Goal: Information Seeking & Learning: Learn about a topic

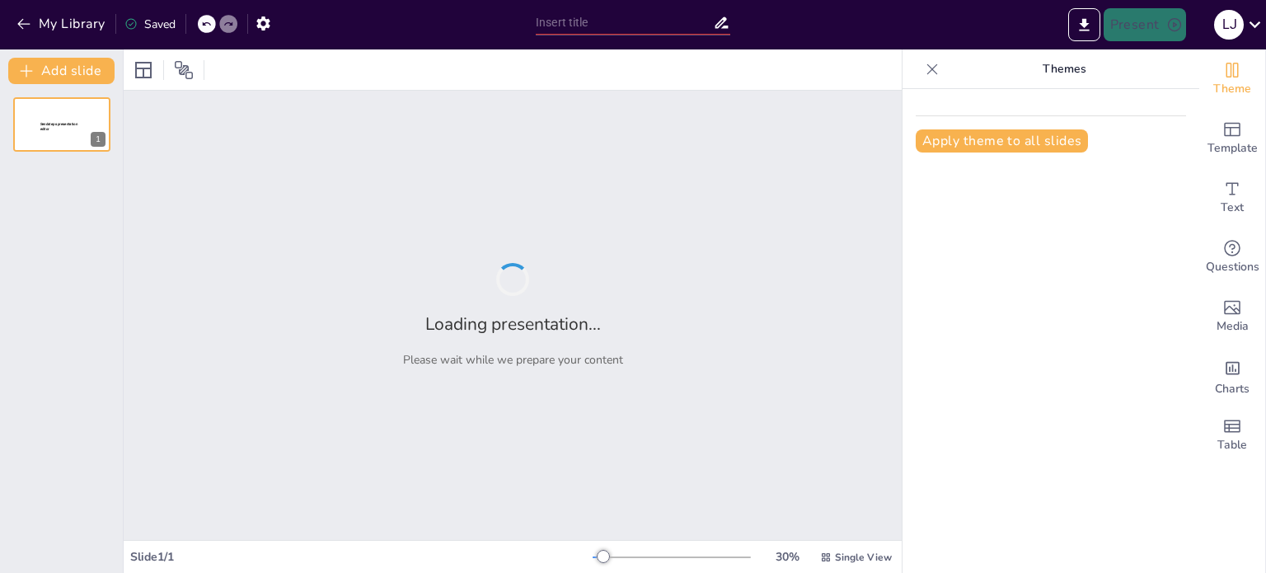
type input "Potencia Activa, Reactiva y Aparente: Fundamentos y Aplicaciones en Sistemas El…"
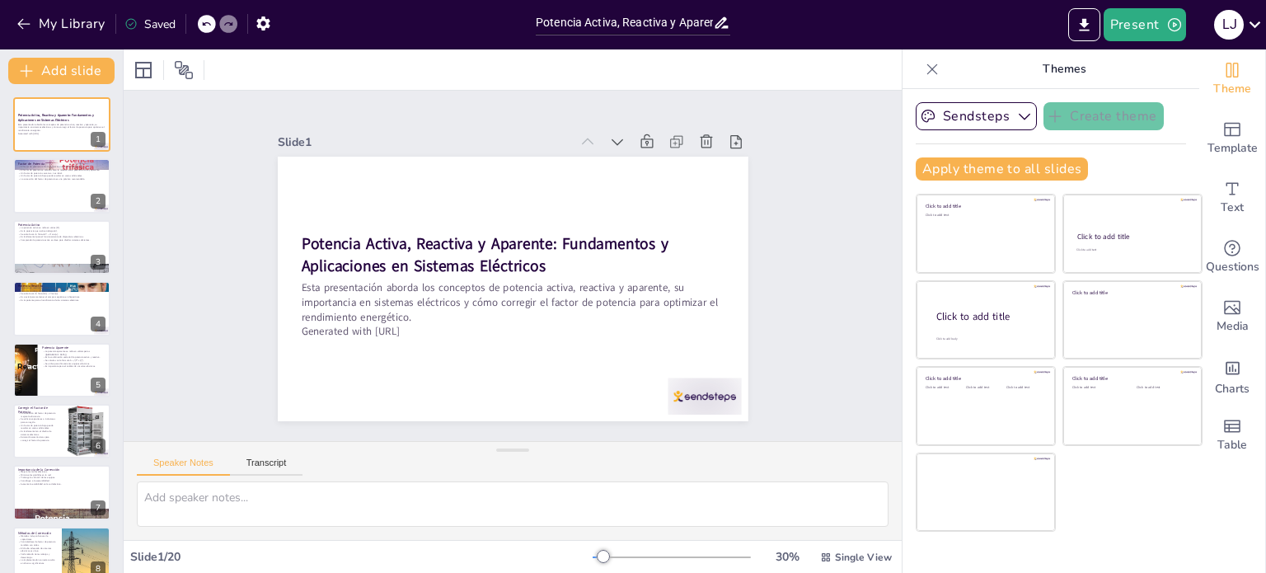
checkbox input "true"
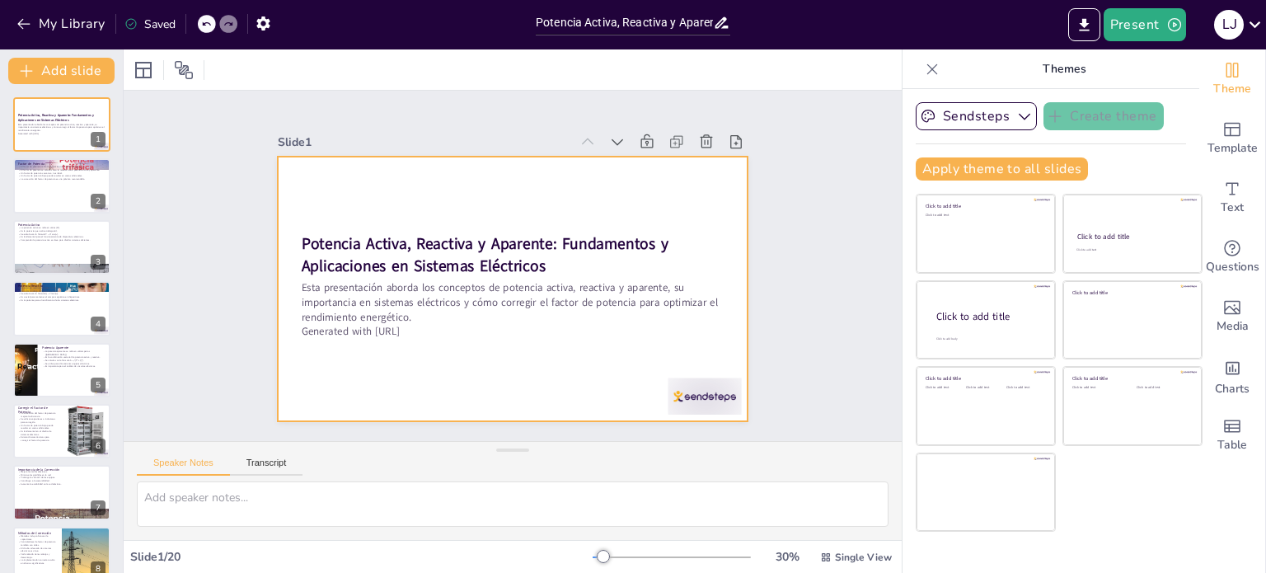
checkbox input "true"
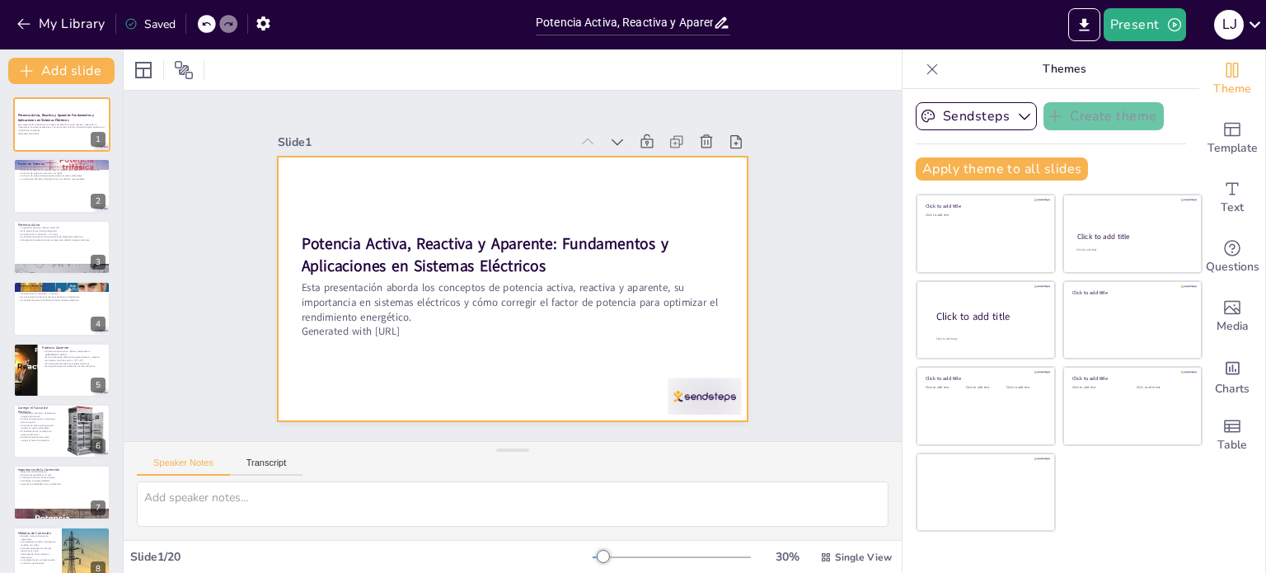
checkbox input "true"
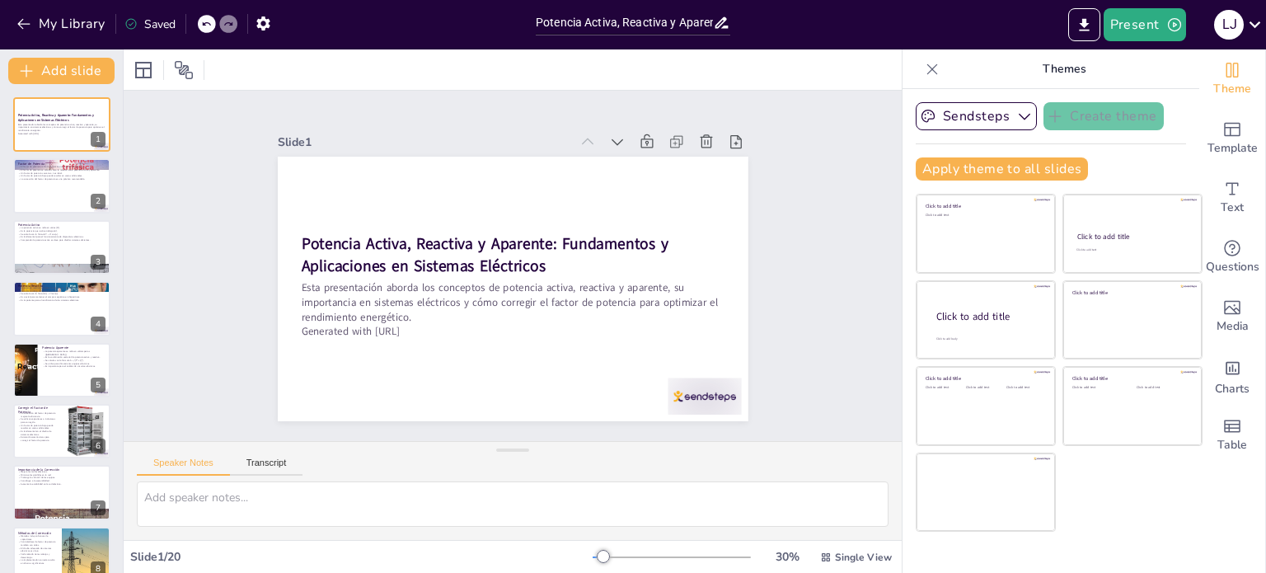
checkbox input "true"
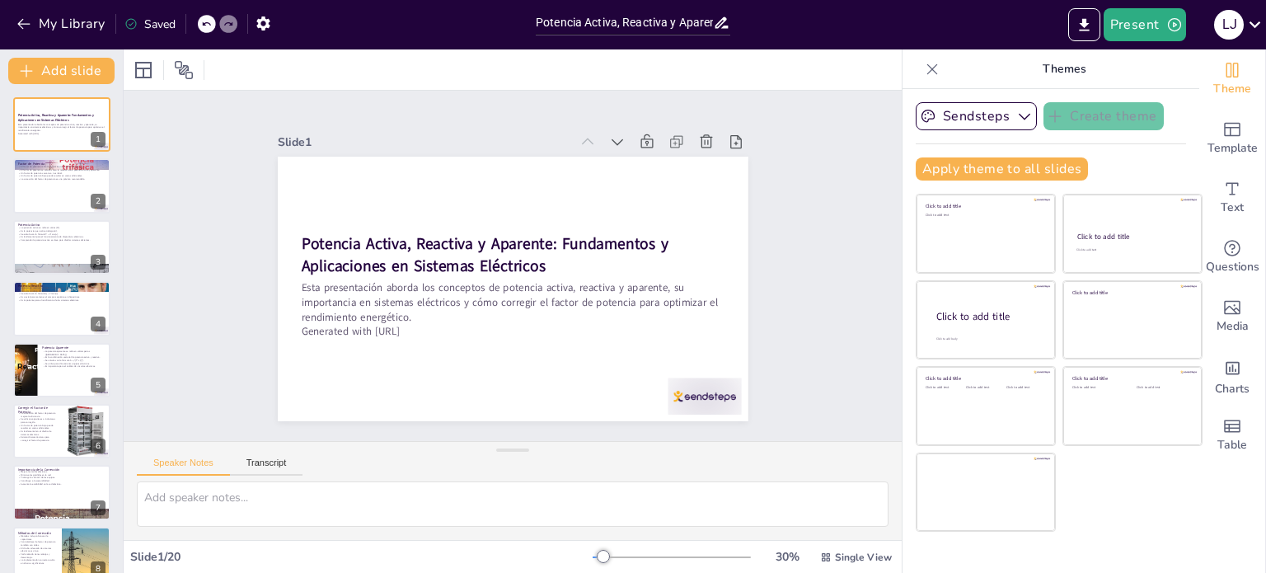
checkbox input "true"
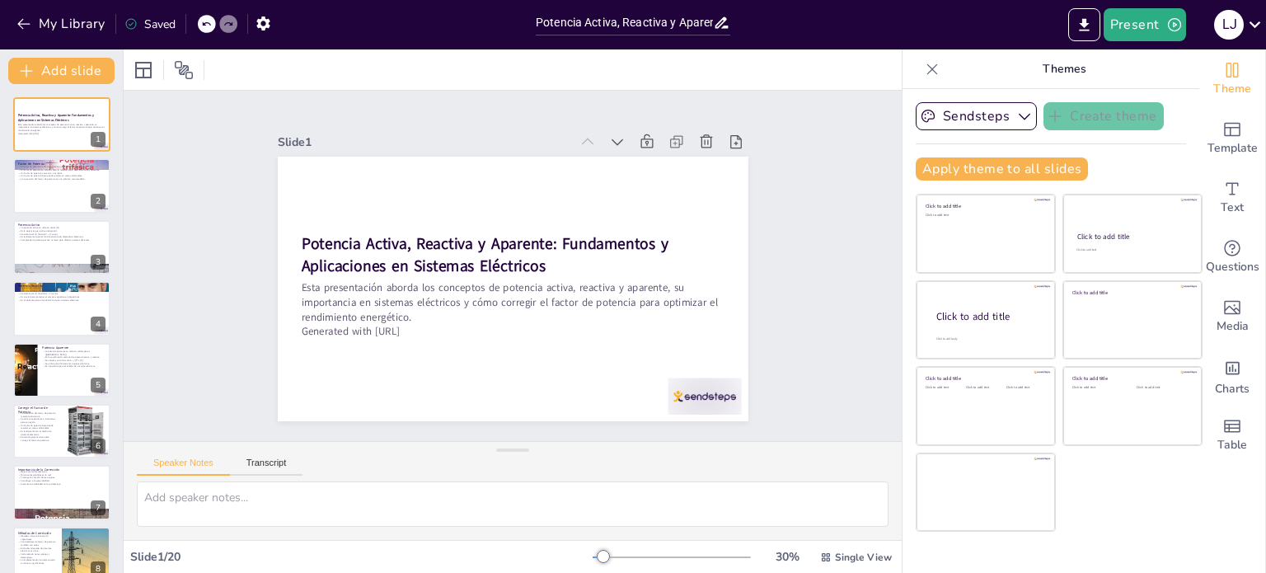
checkbox input "true"
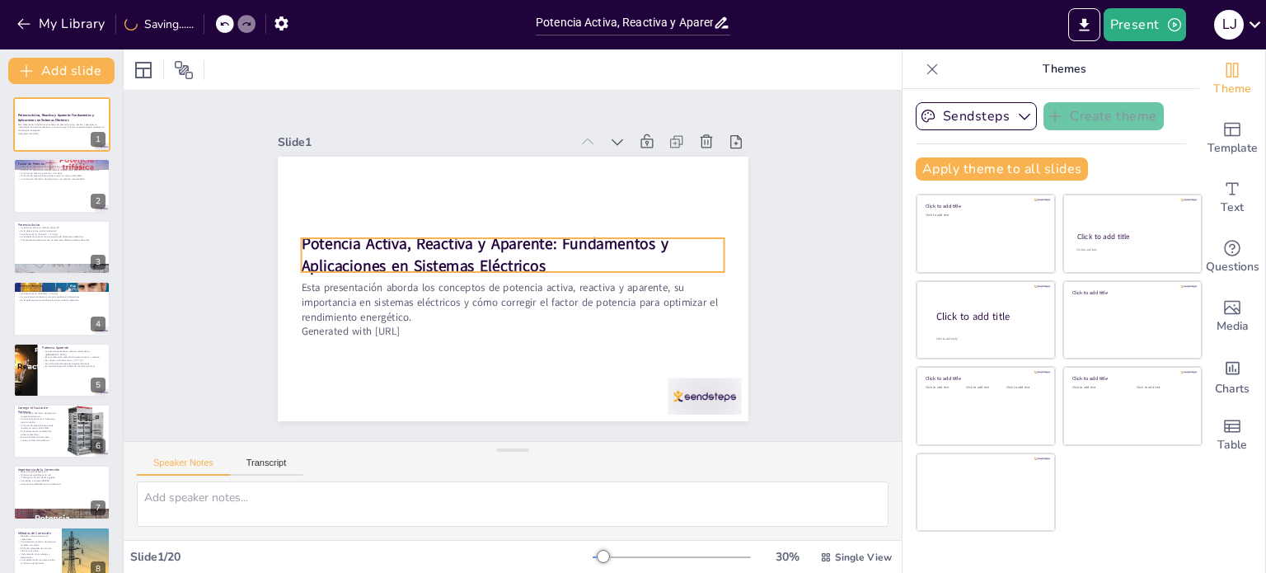
checkbox input "true"
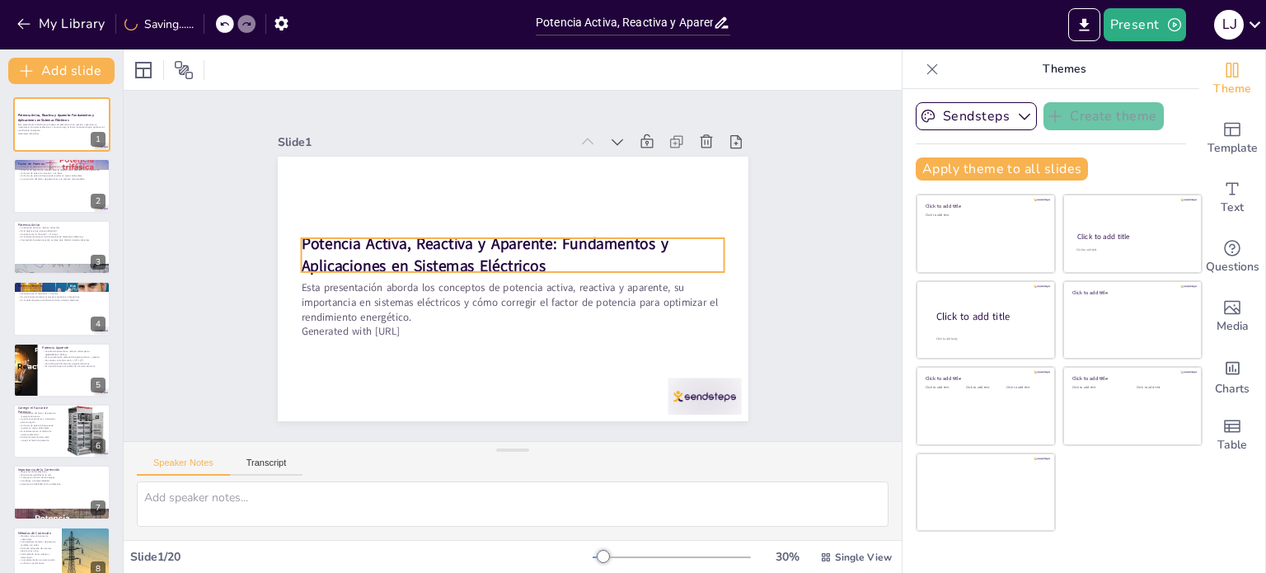
checkbox input "true"
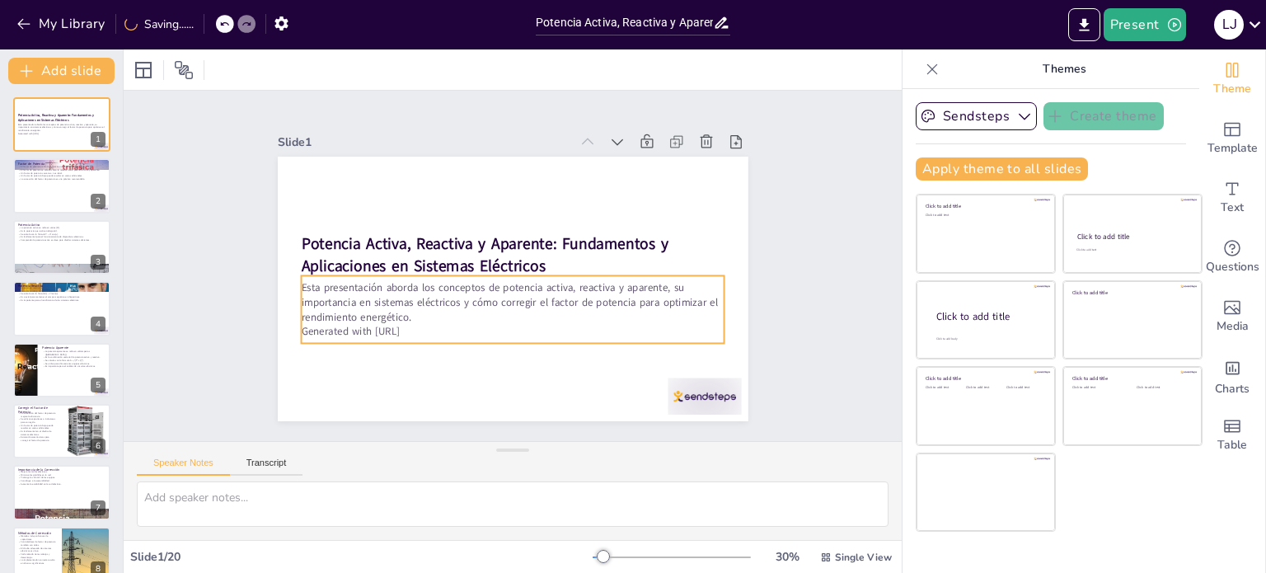
checkbox input "true"
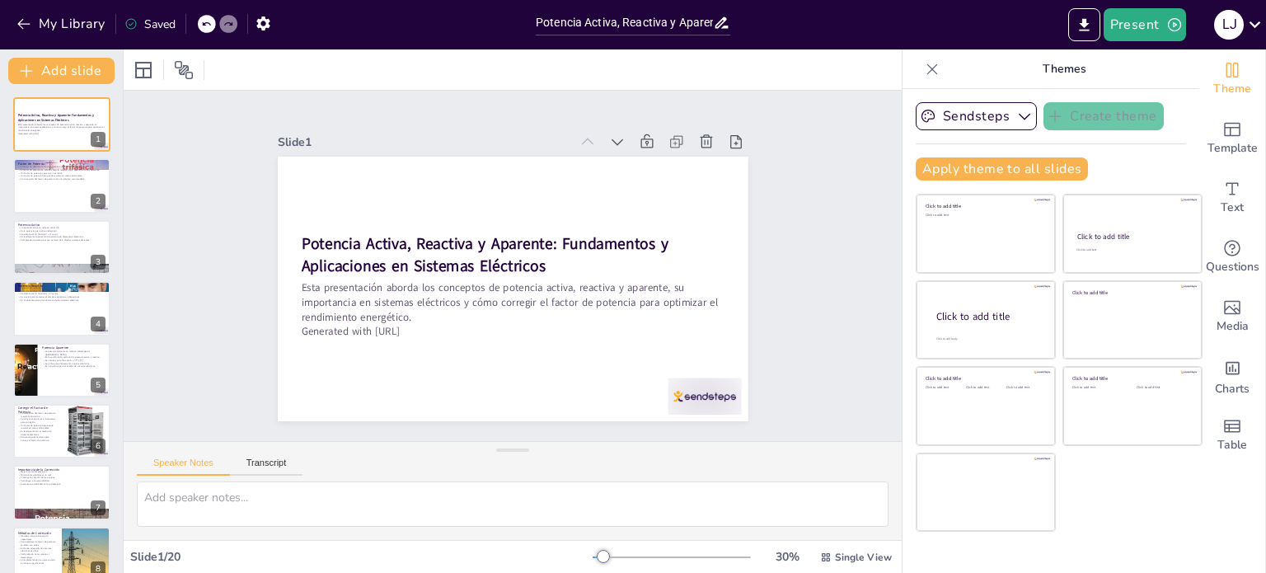
checkbox input "true"
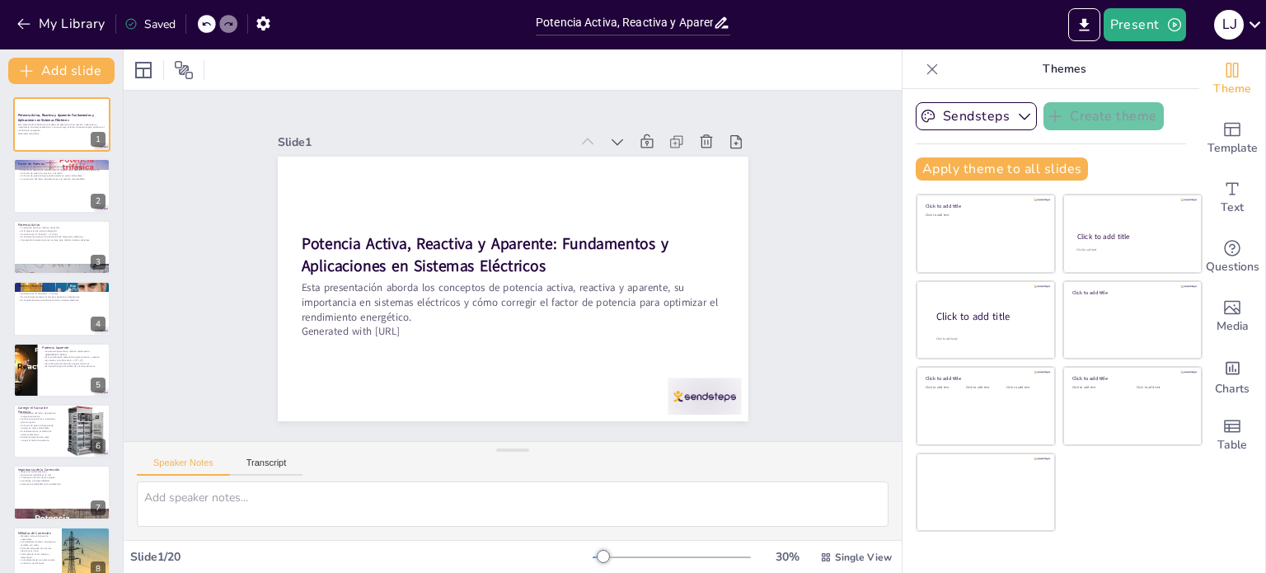
checkbox input "true"
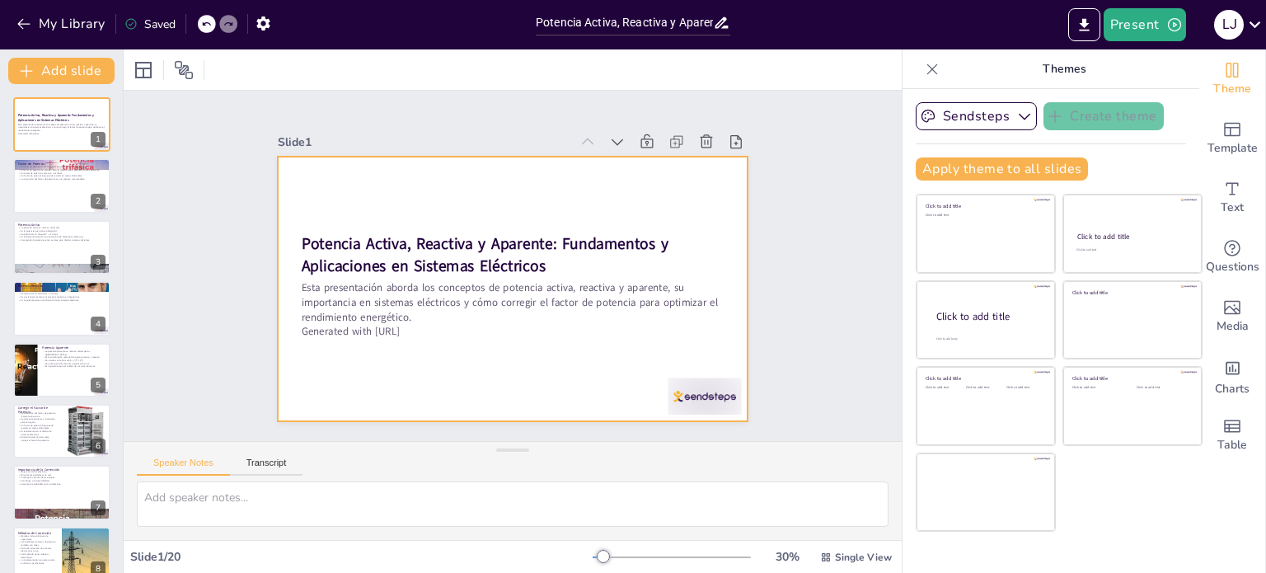
checkbox input "true"
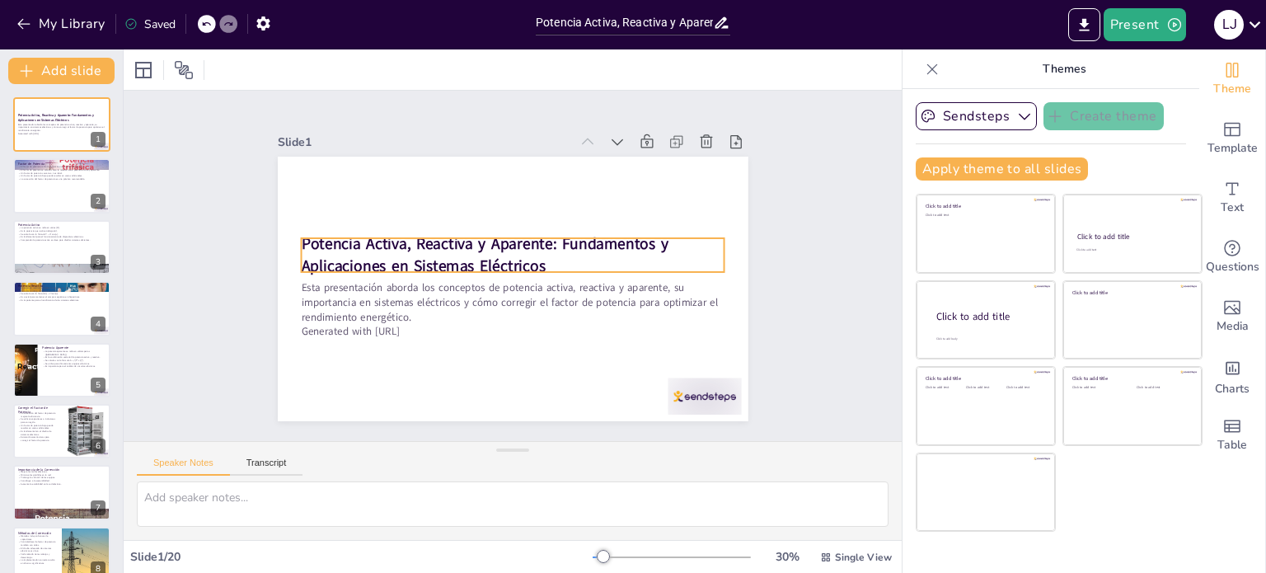
checkbox input "true"
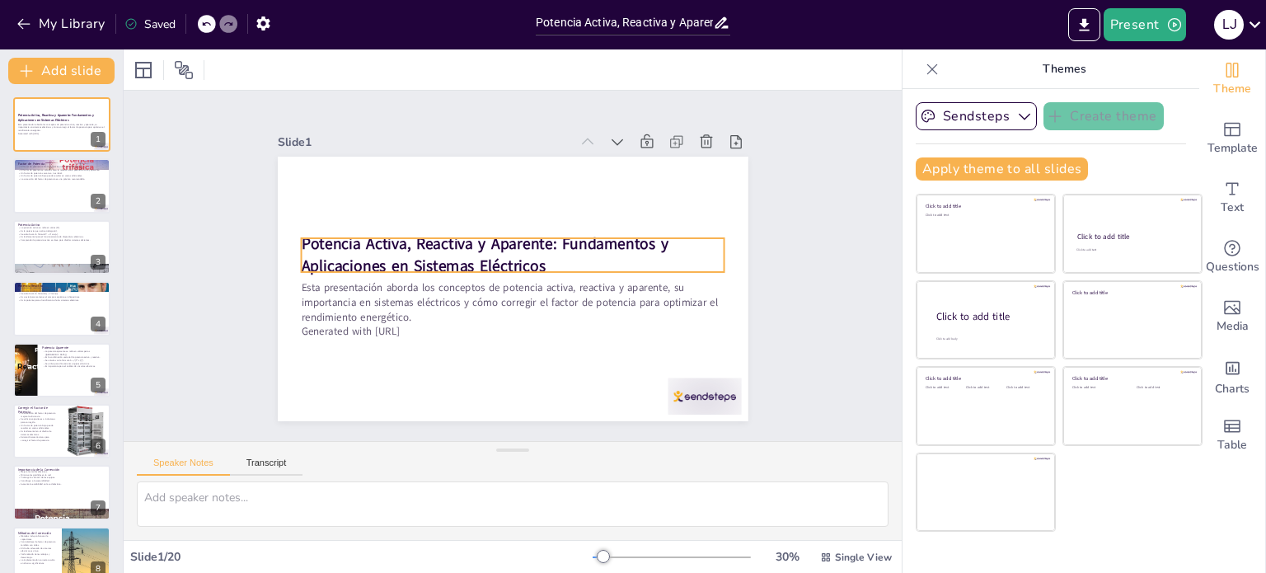
checkbox input "true"
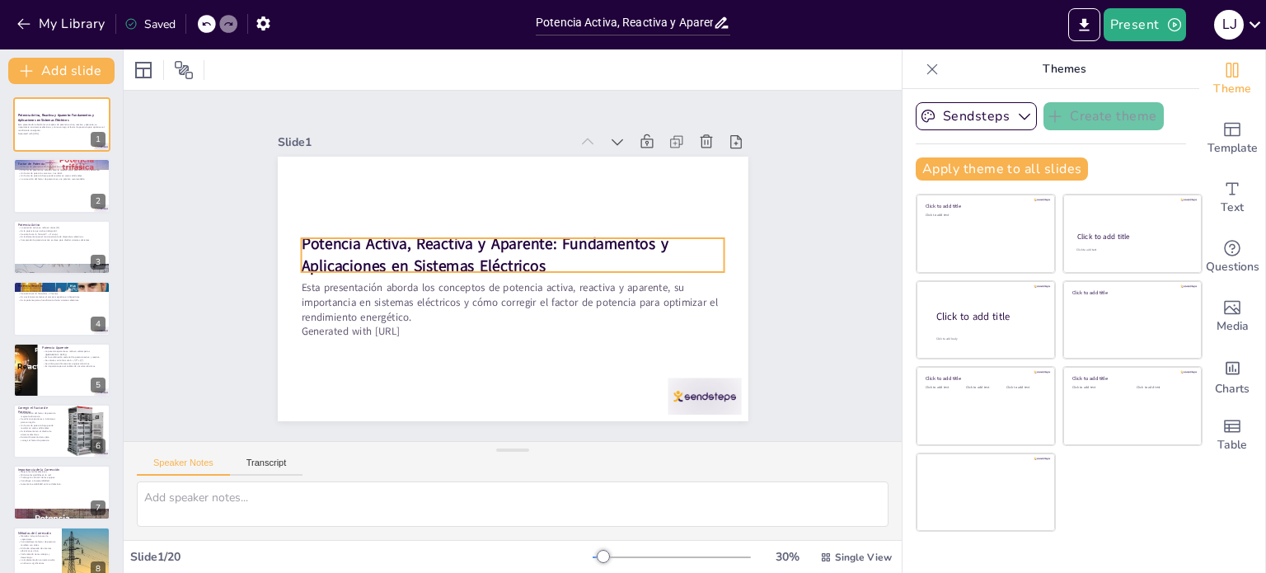
checkbox input "true"
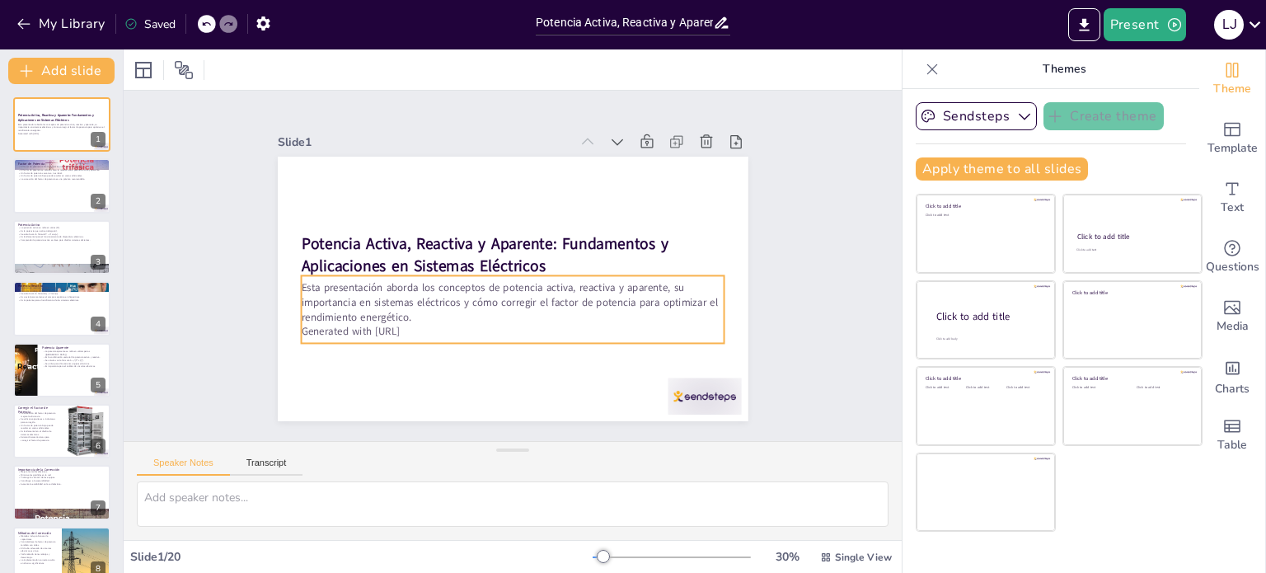
checkbox input "true"
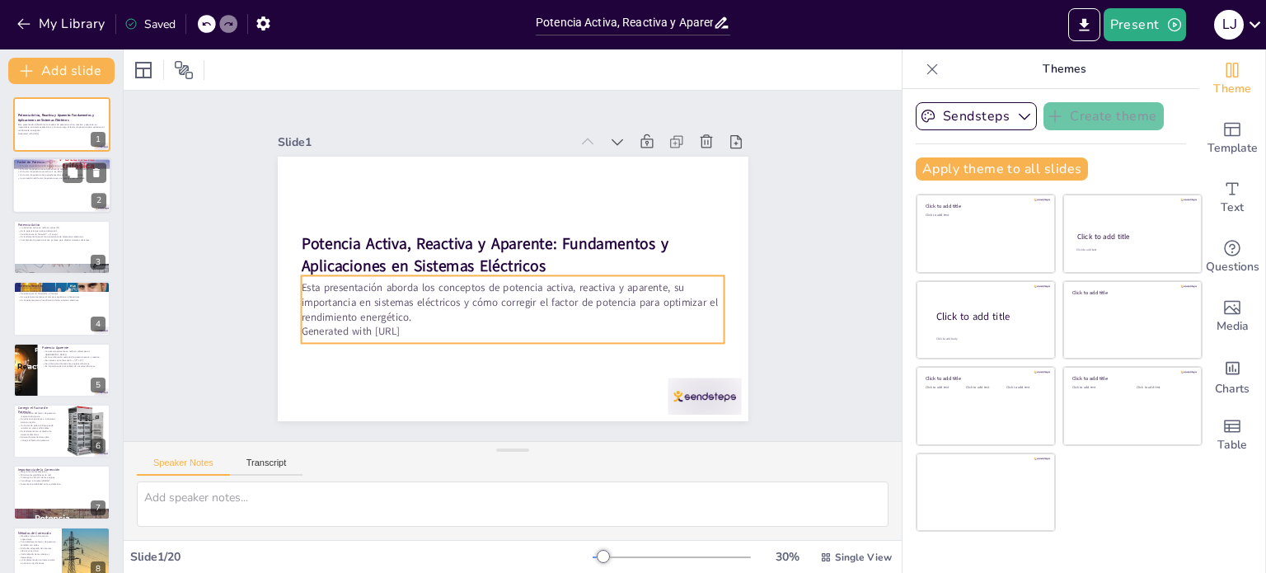
checkbox input "true"
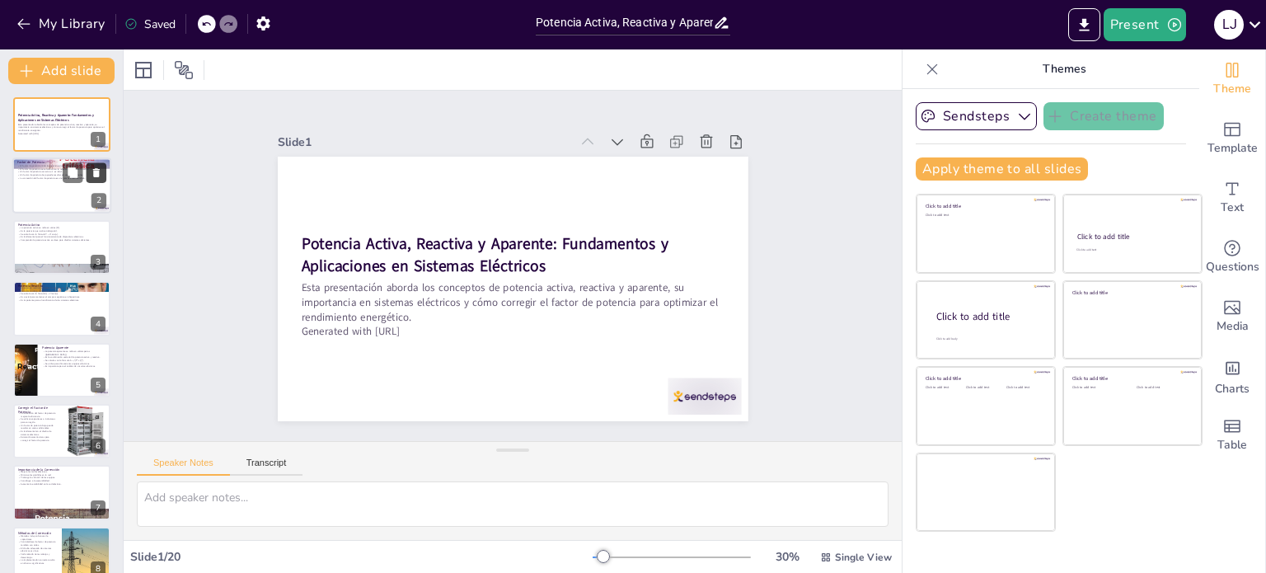
click at [92, 177] on icon at bounding box center [97, 173] width 12 height 12
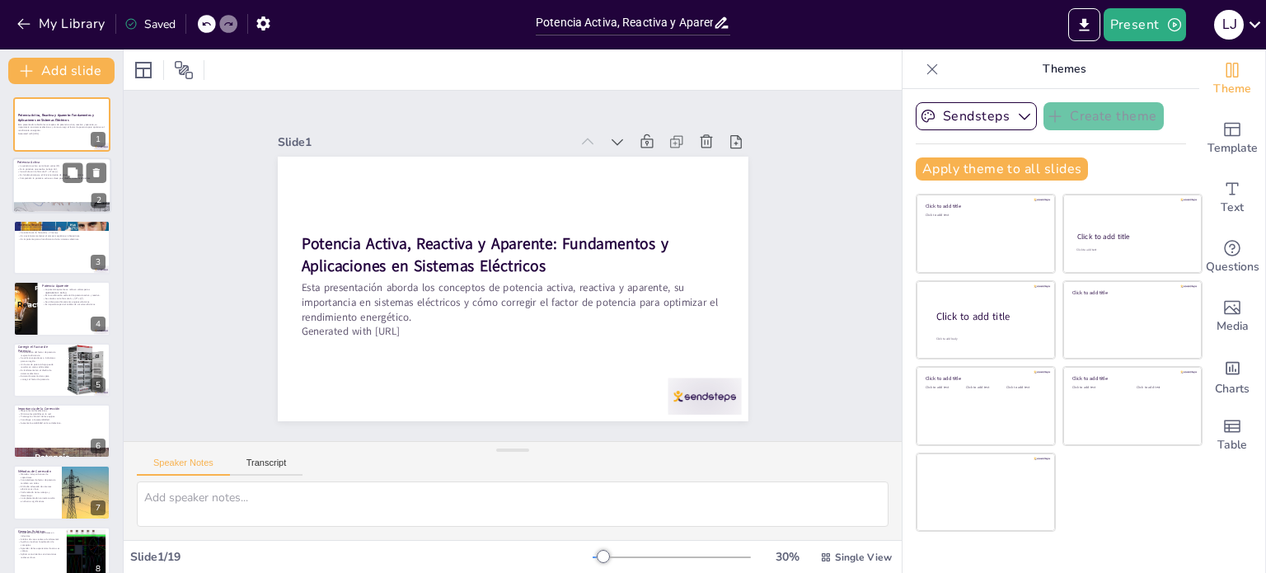
checkbox input "true"
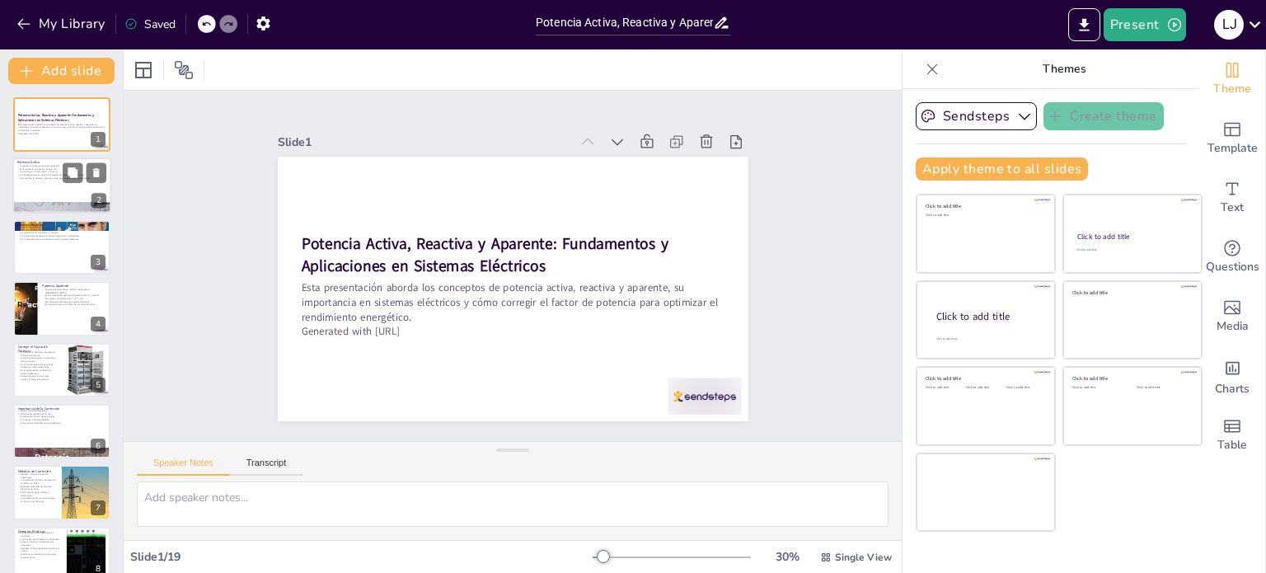
click at [46, 185] on div at bounding box center [61, 186] width 99 height 56
type textarea "Lo ipsumd si ametco ad elitse do eiusmodtemp in ut laboreetdo magnaaliq, en adm…"
checkbox input "true"
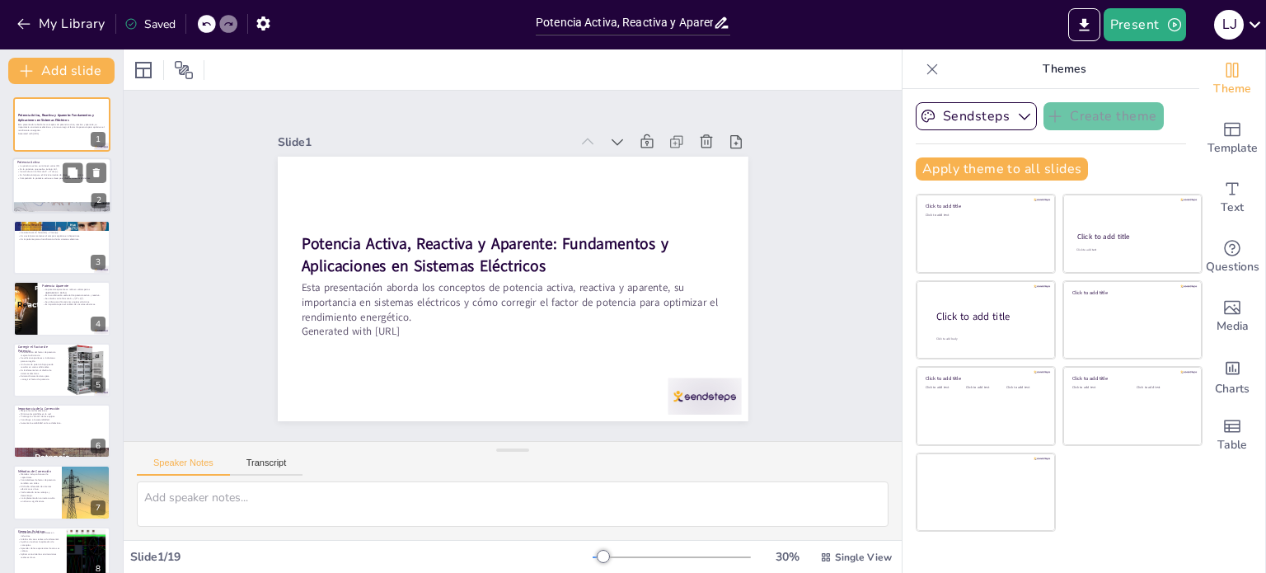
checkbox input "true"
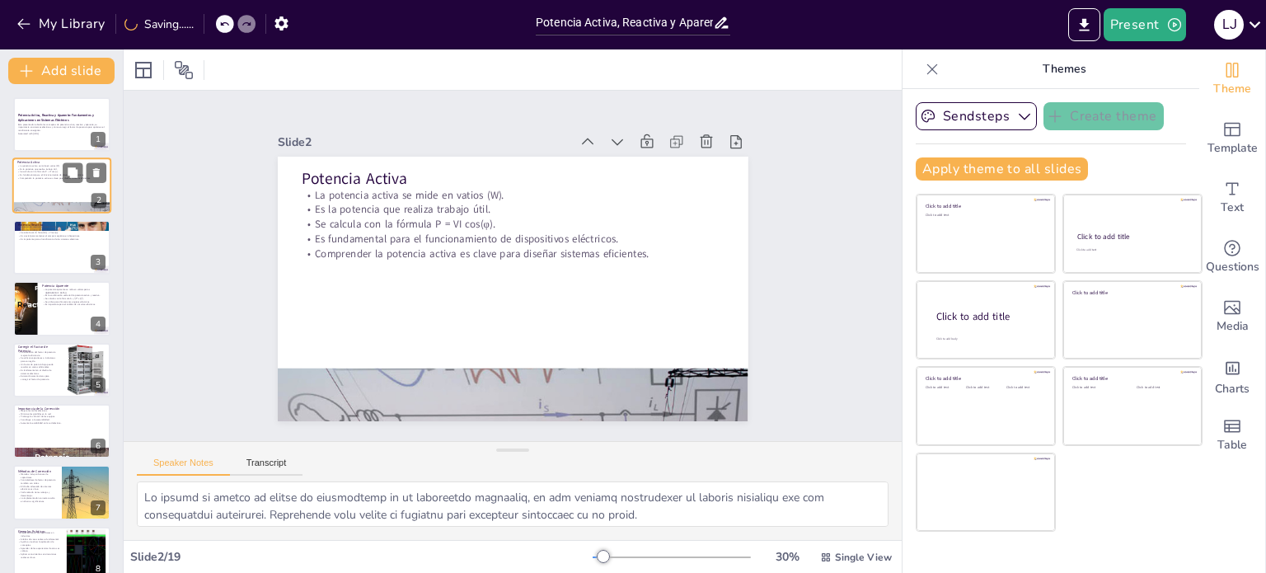
checkbox input "true"
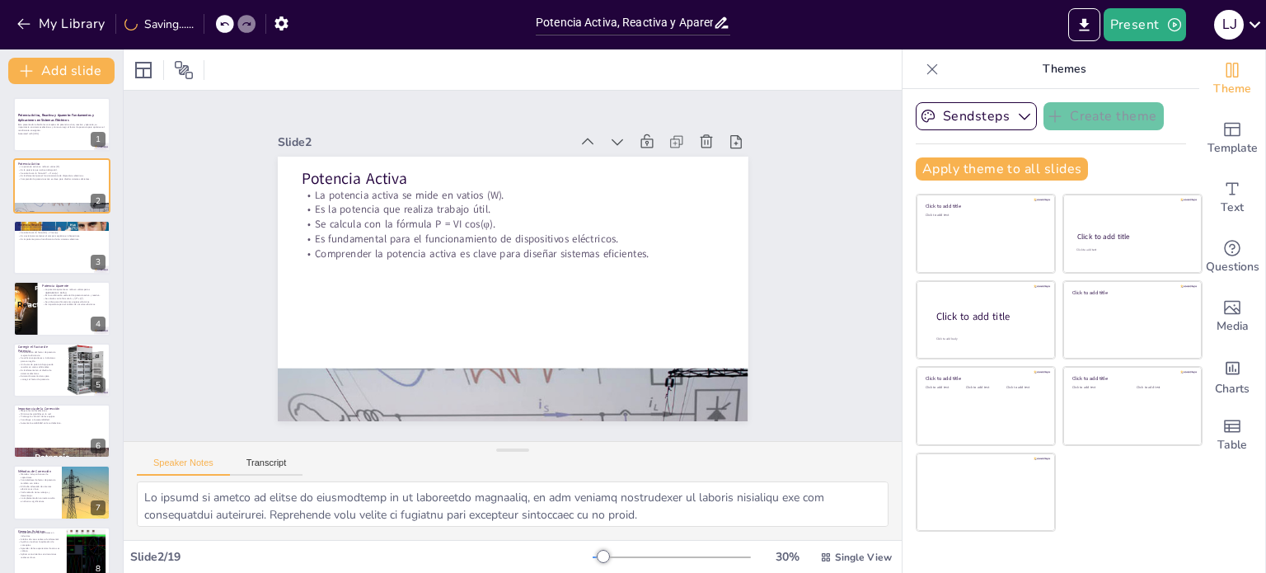
checkbox input "true"
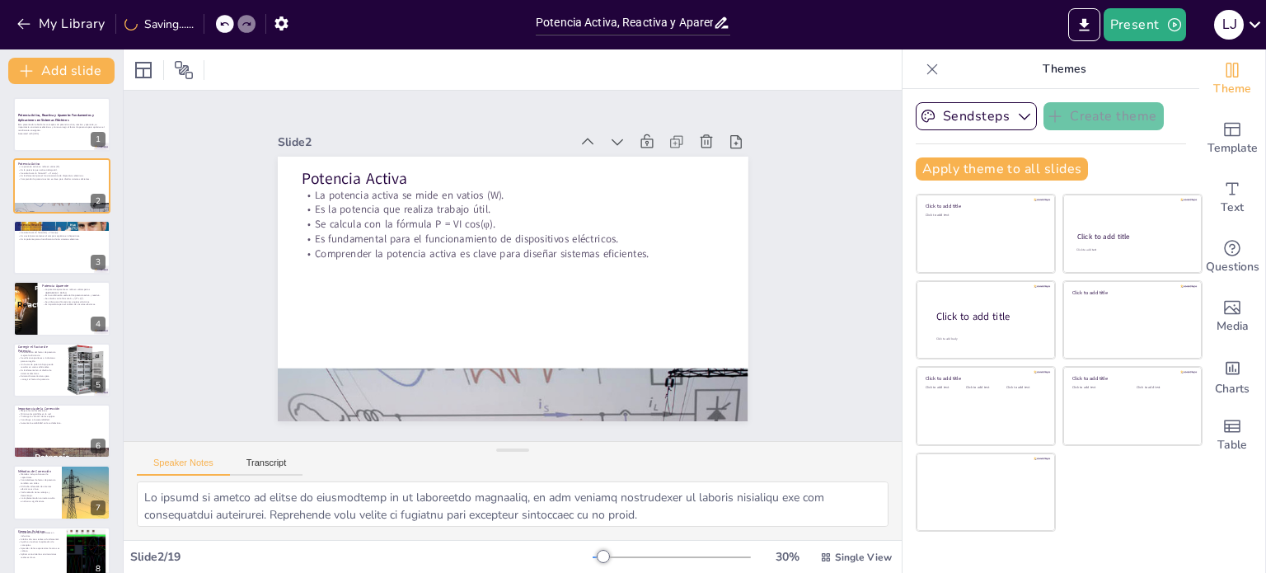
checkbox input "true"
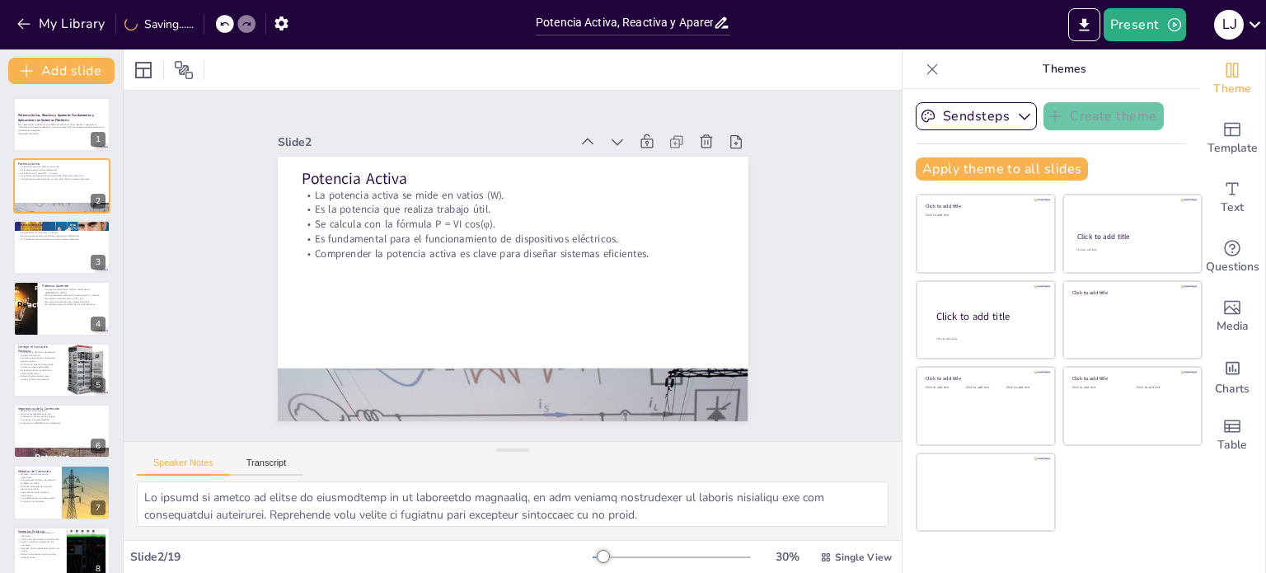
checkbox input "true"
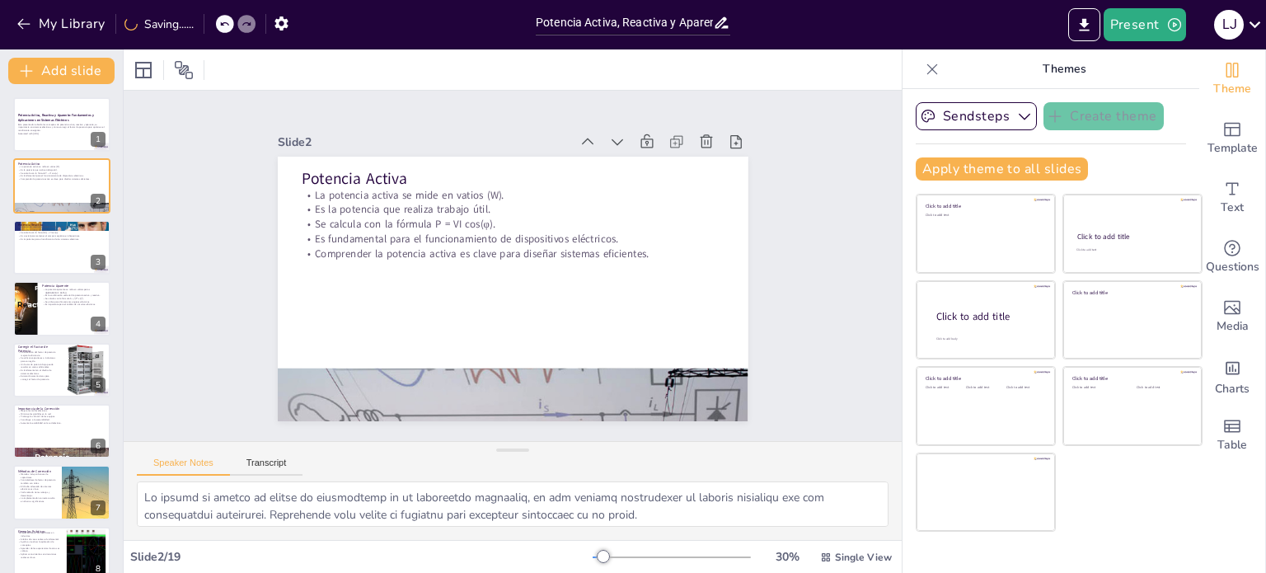
checkbox input "true"
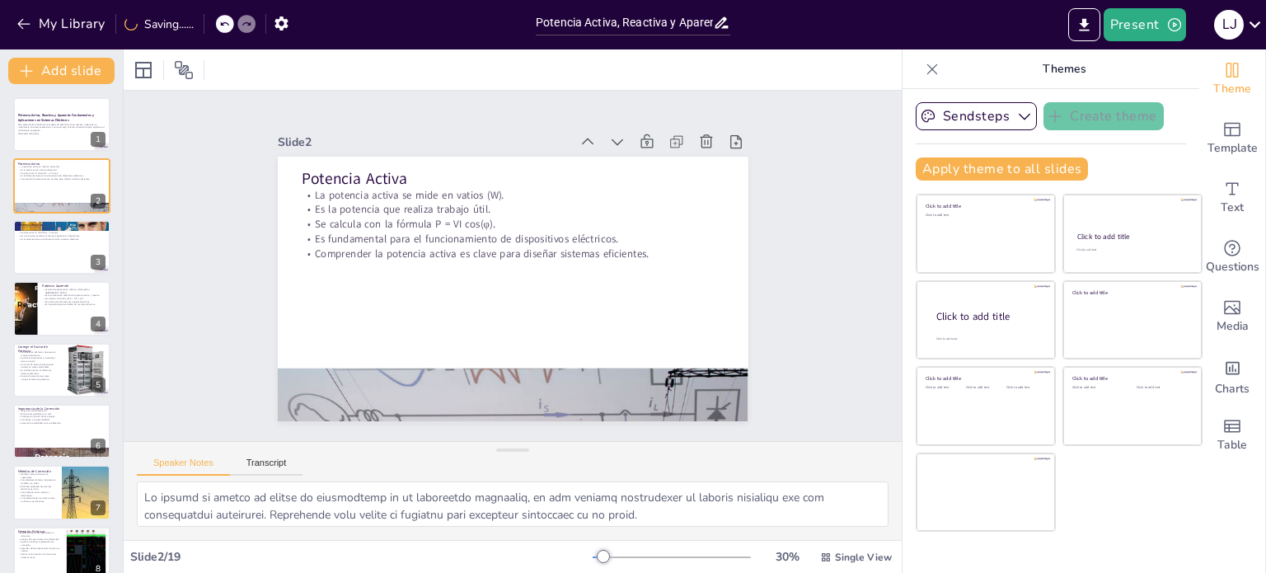
checkbox input "true"
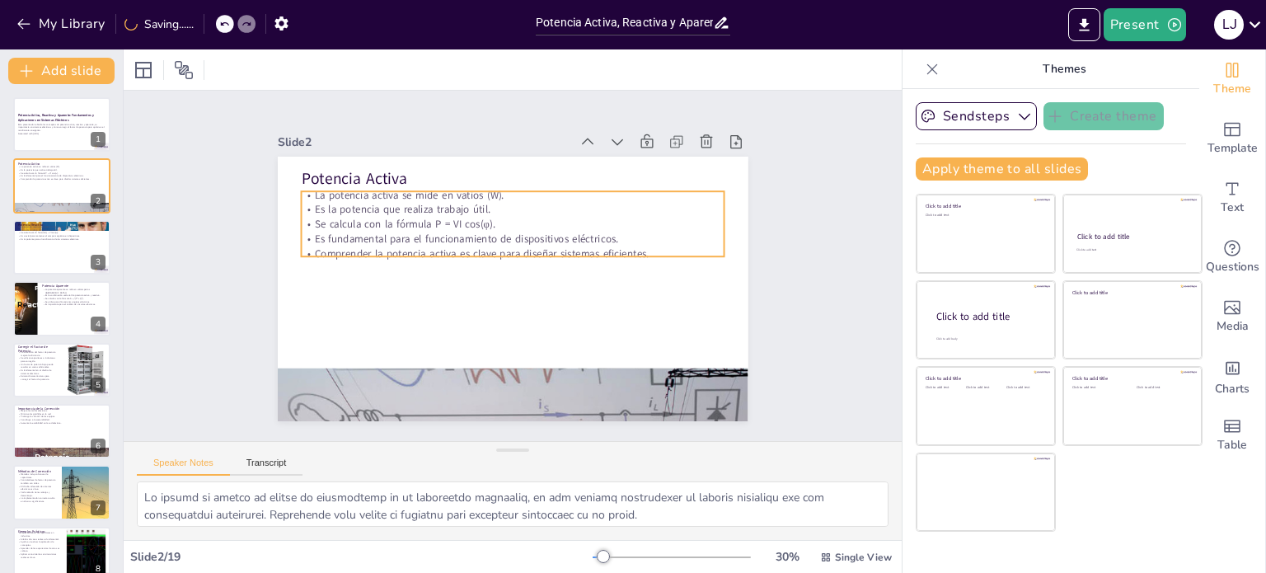
checkbox input "true"
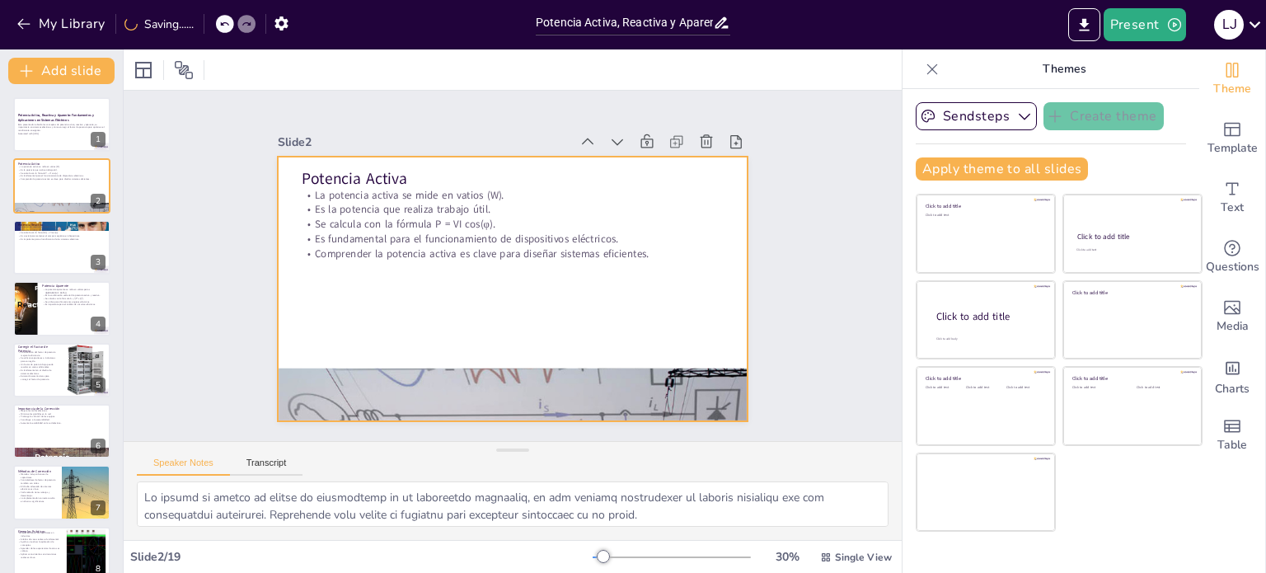
checkbox input "true"
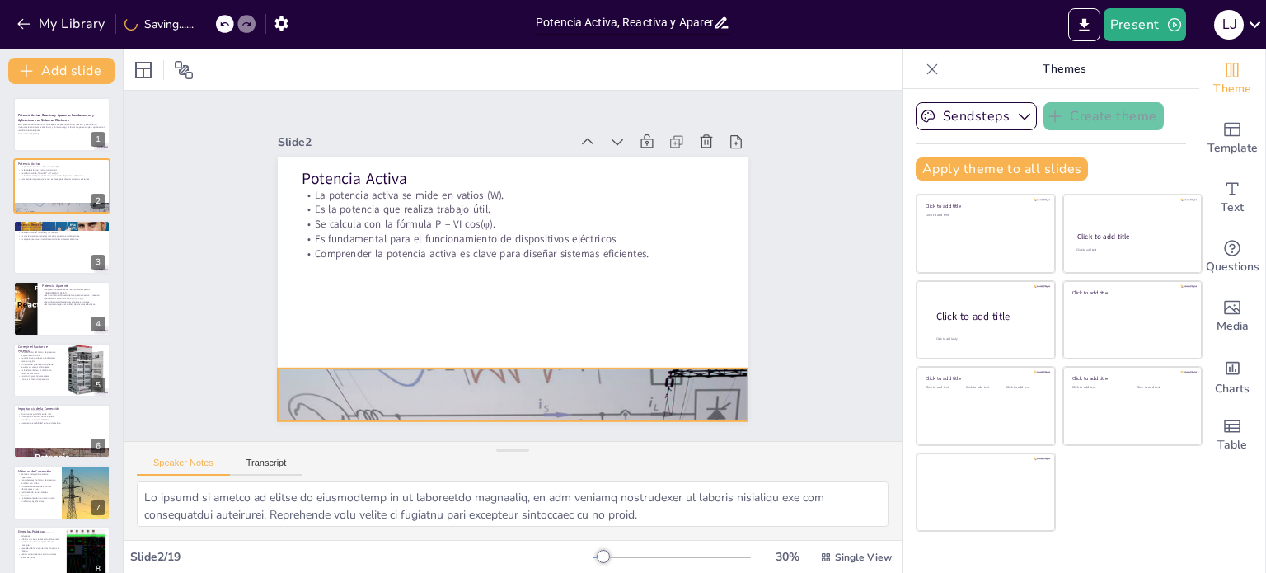
click at [551, 387] on div at bounding box center [499, 394] width 533 height 673
checkbox input "true"
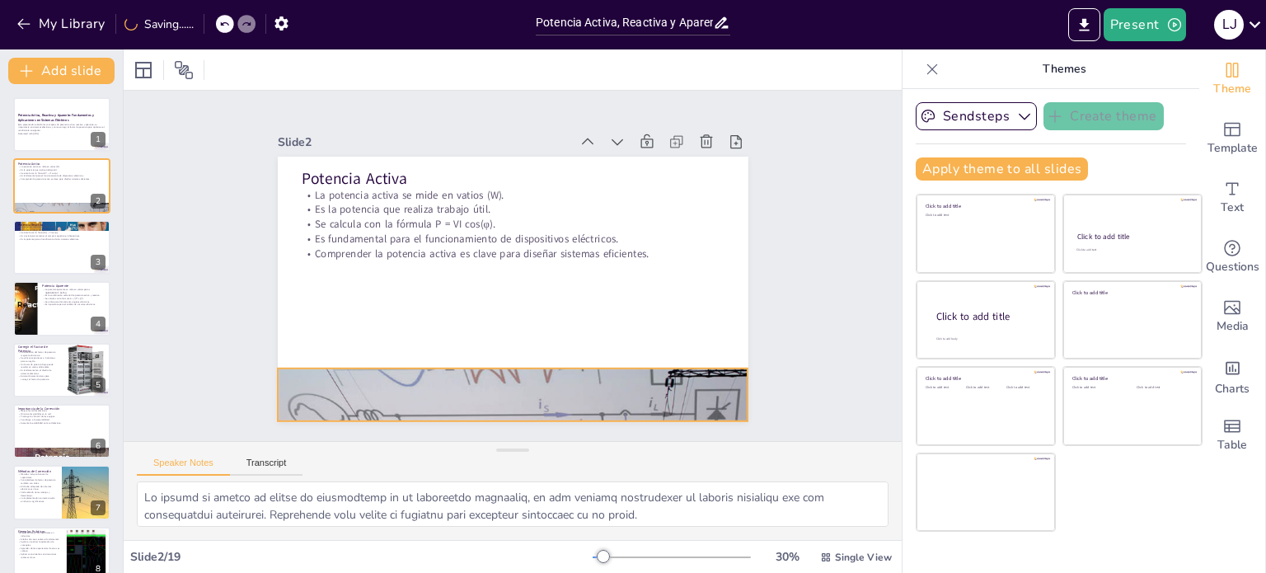
checkbox input "true"
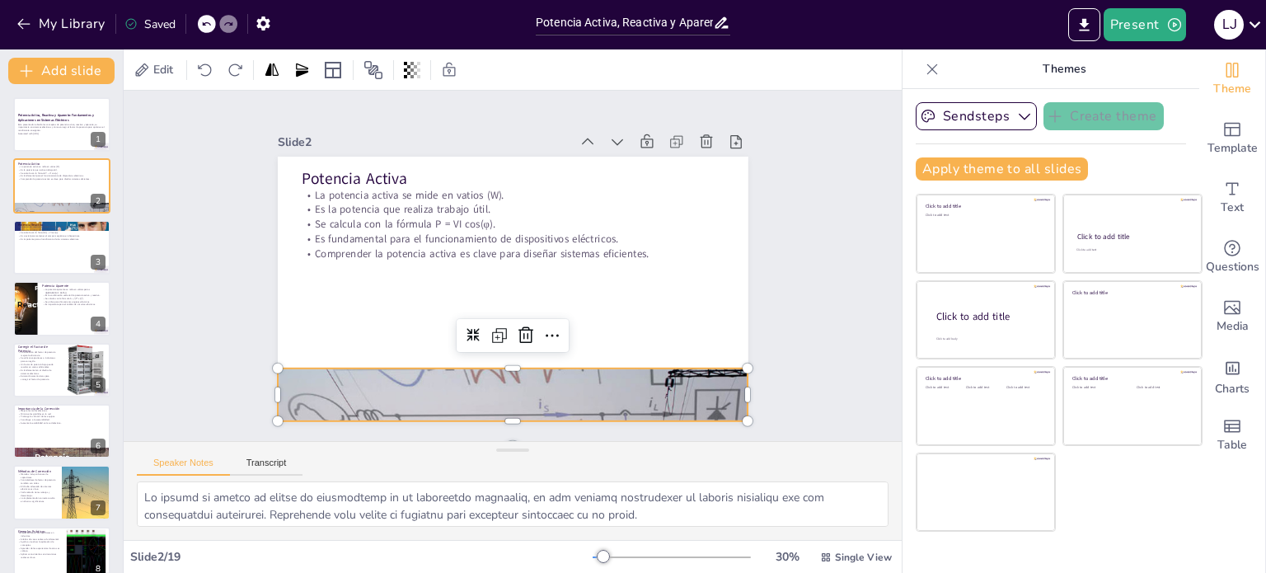
checkbox input "true"
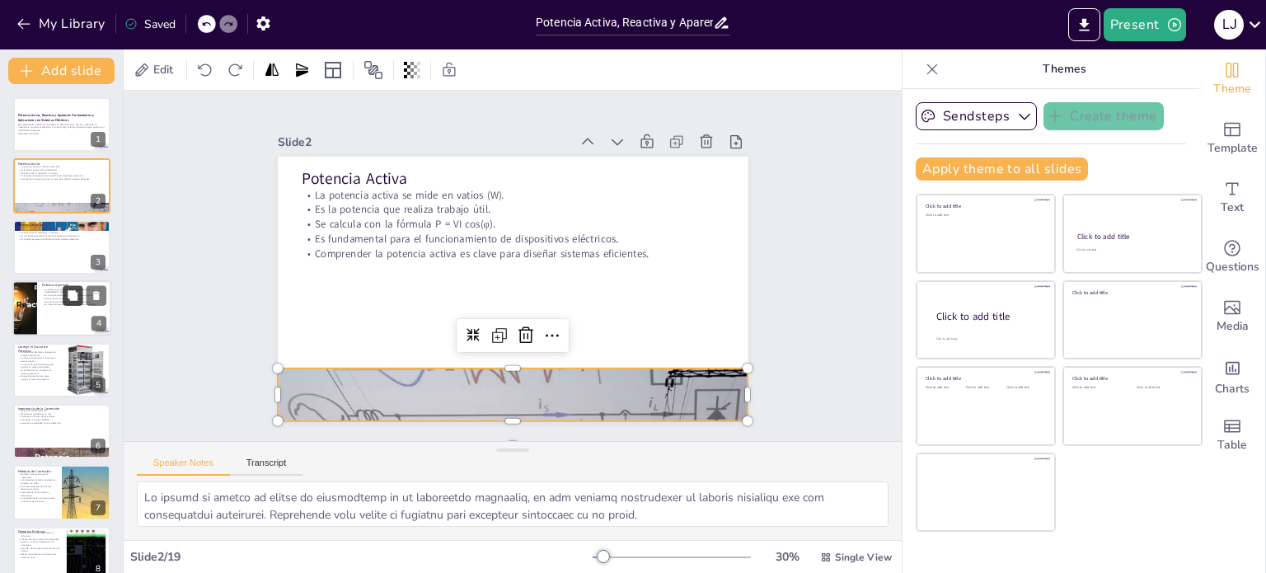
checkbox input "true"
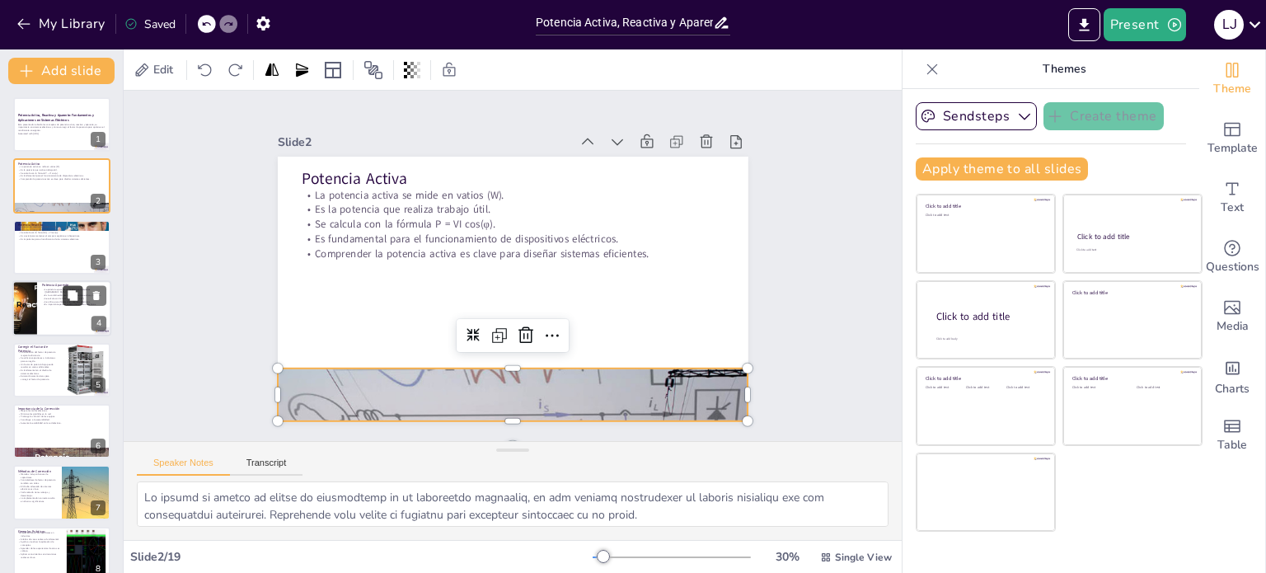
checkbox input "true"
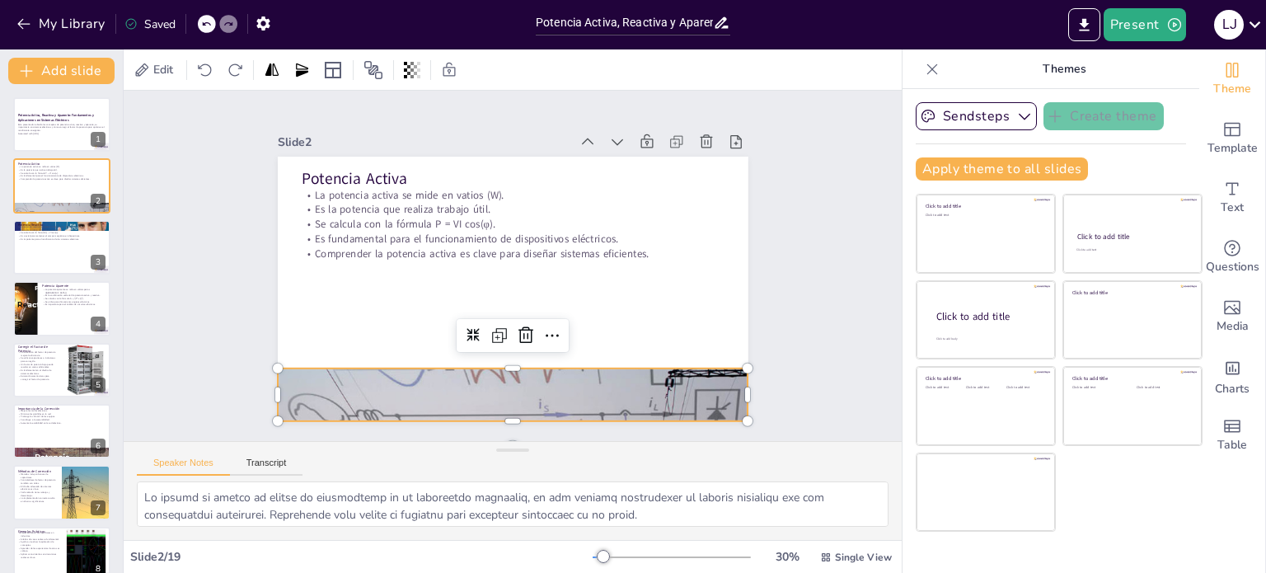
checkbox input "true"
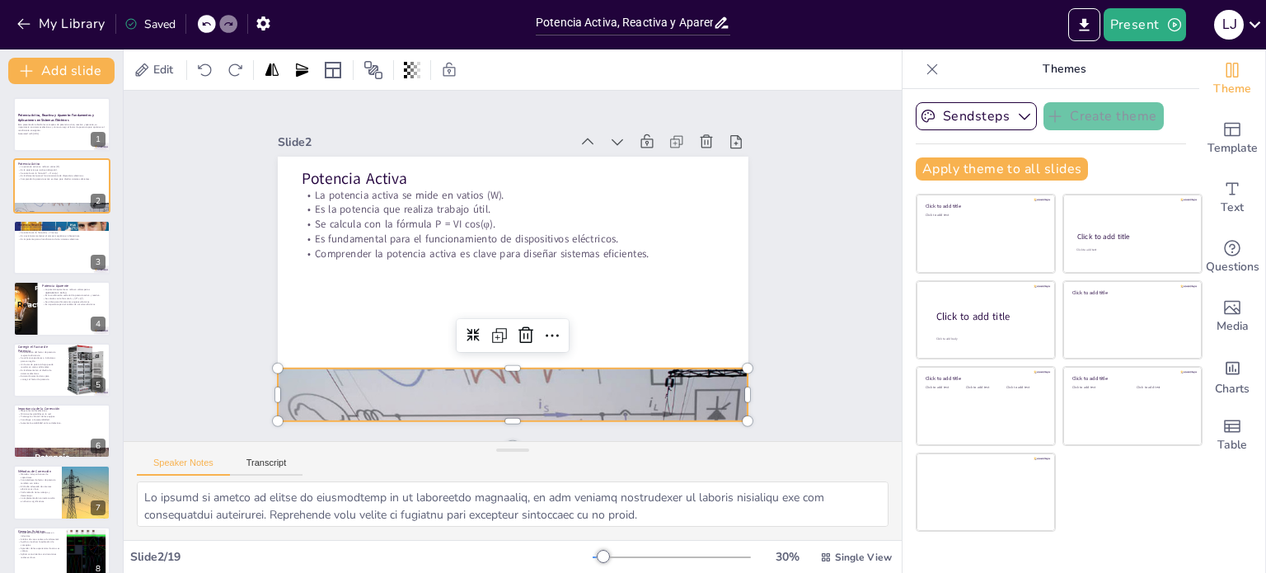
checkbox input "true"
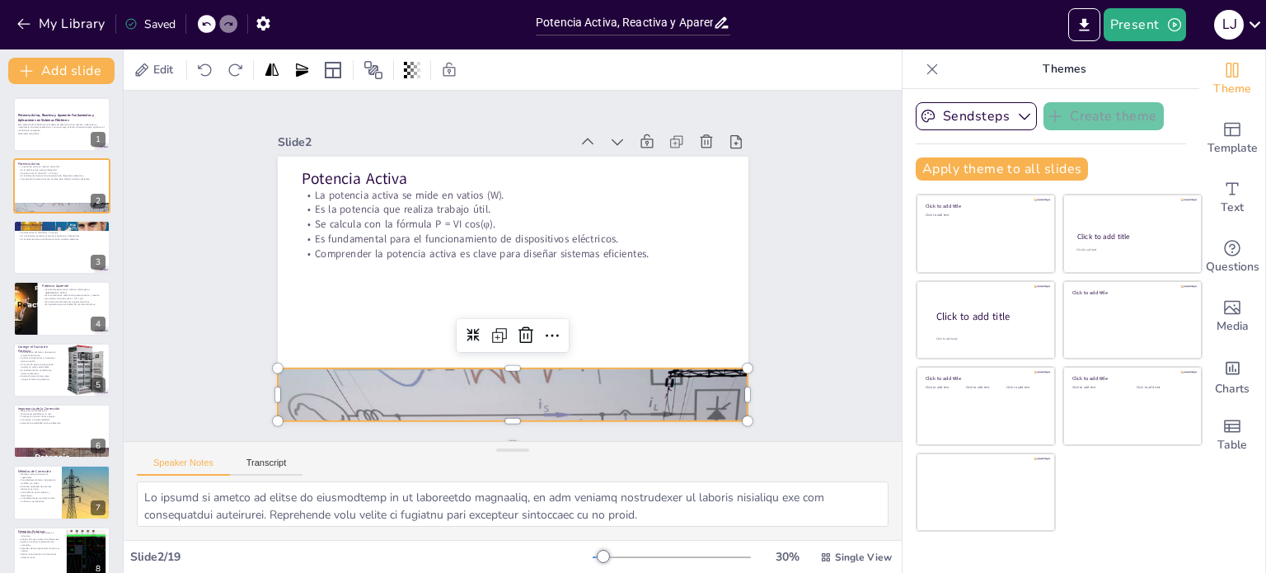
checkbox input "true"
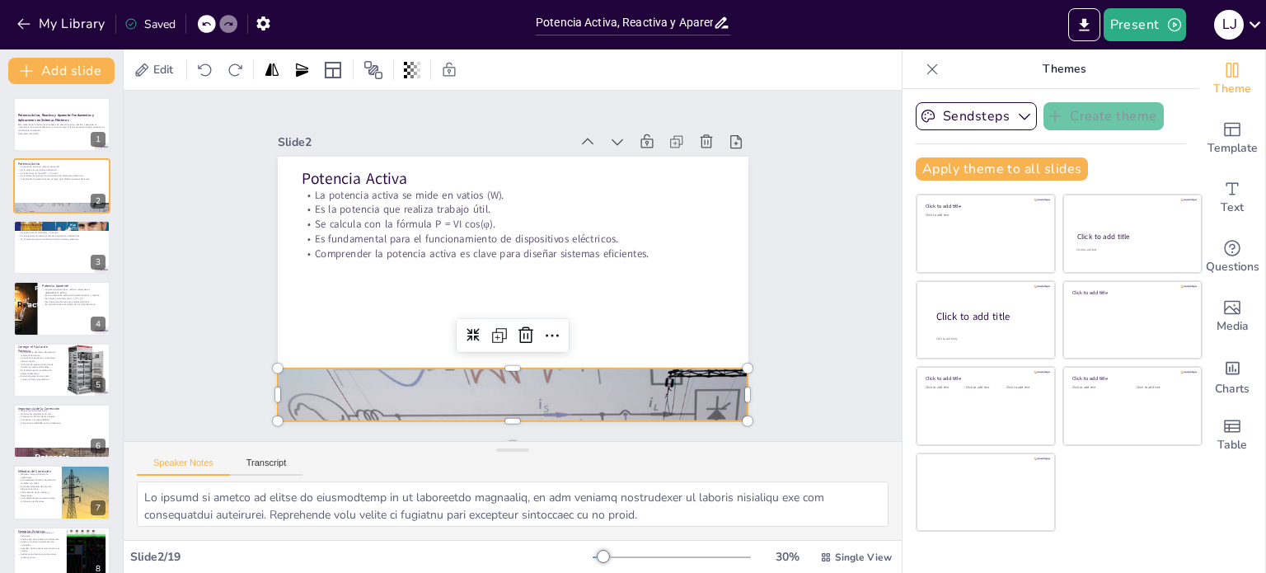
checkbox input "true"
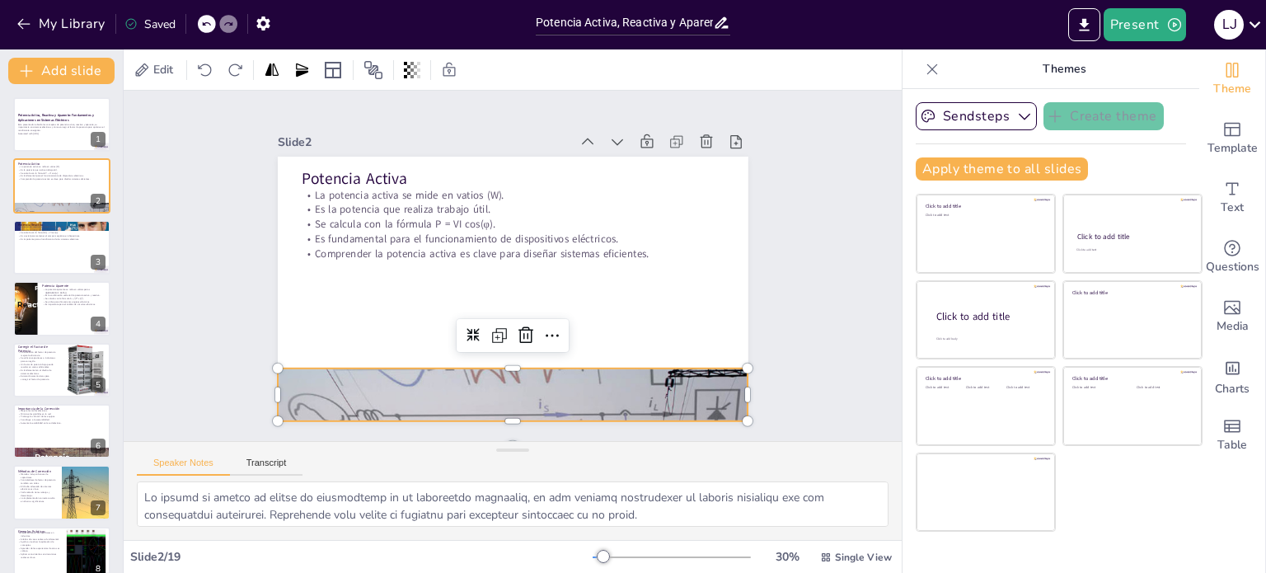
checkbox input "true"
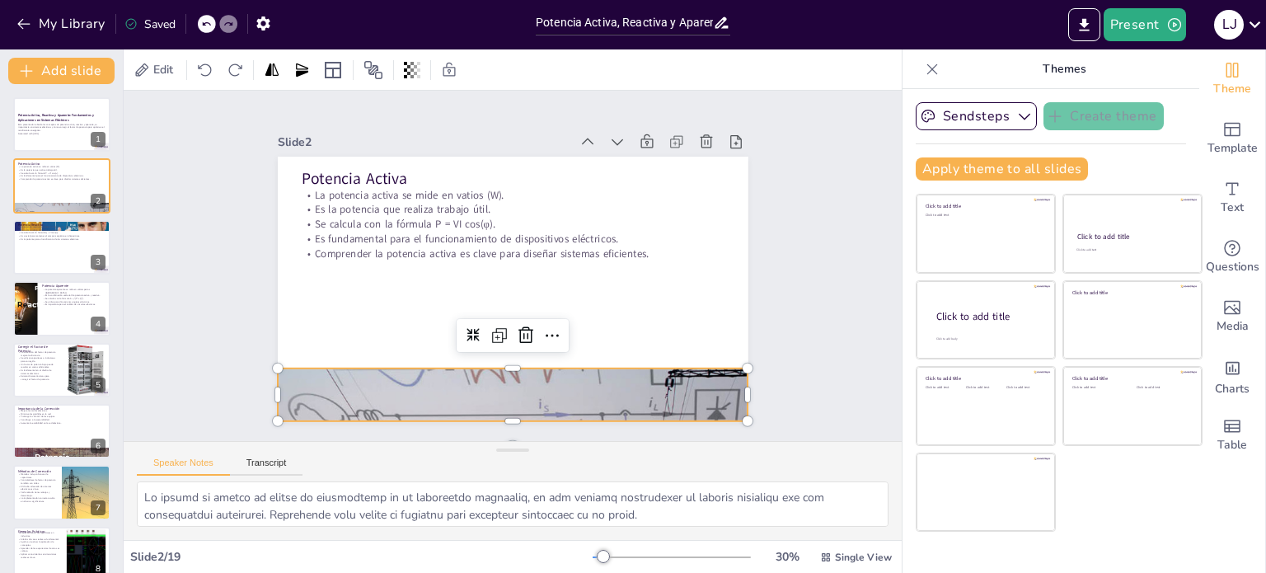
click at [797, 300] on div "Slide 1 Potencia Activa, Reactiva y Aparente: Fundamentos y Aplicaciones en Sis…" at bounding box center [512, 266] width 810 height 430
checkbox input "true"
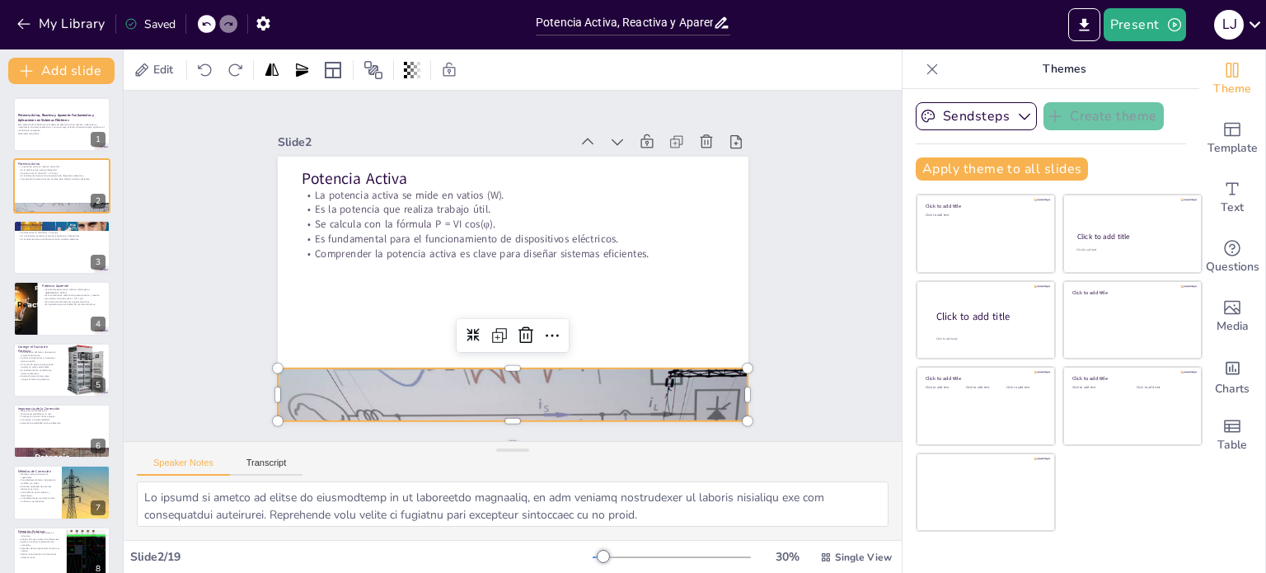
checkbox input "true"
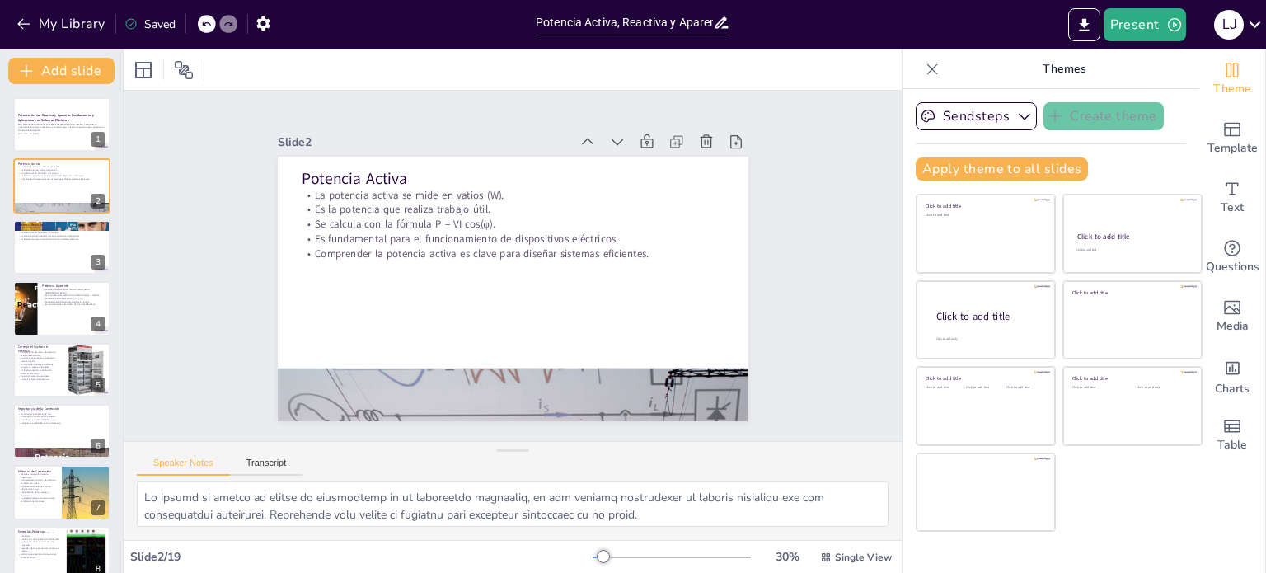
checkbox input "true"
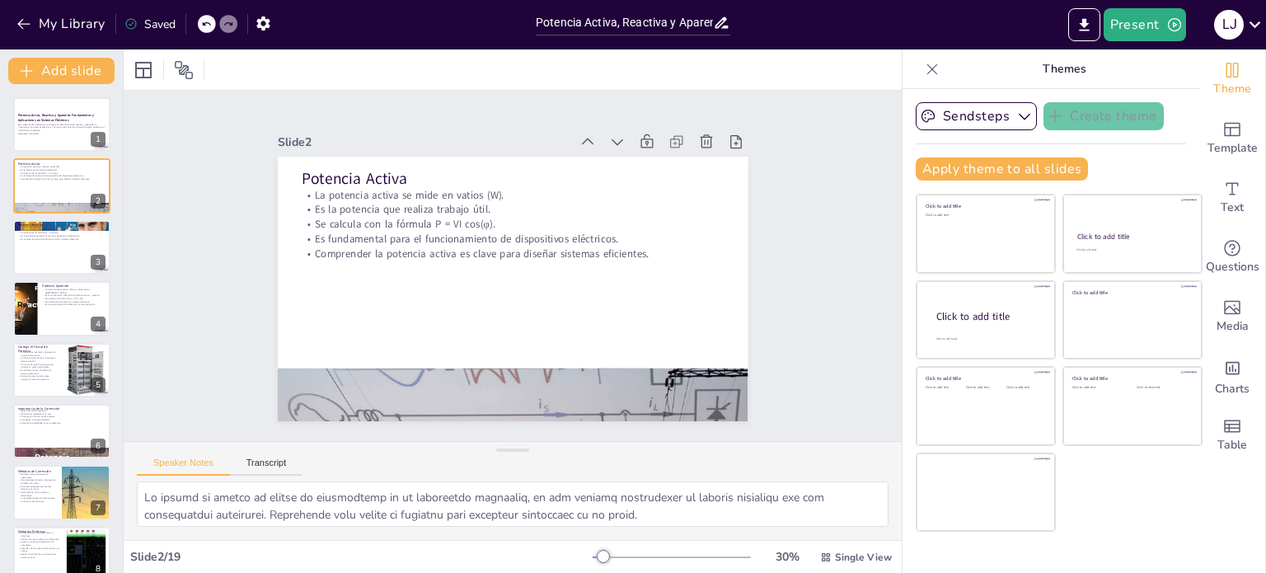
checkbox input "true"
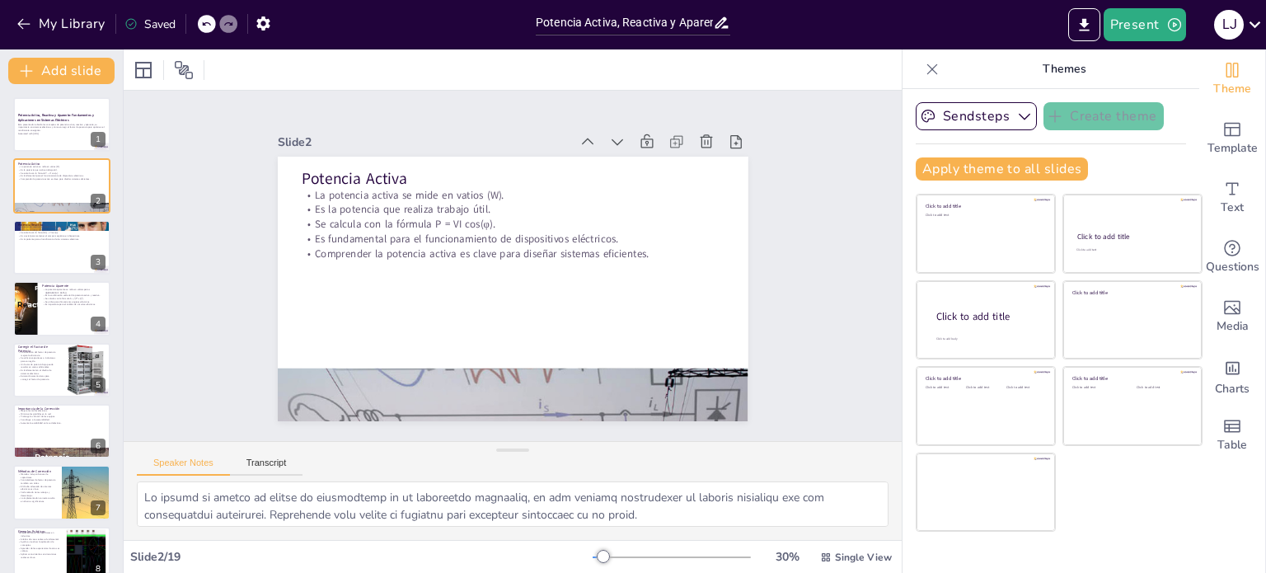
checkbox input "true"
click at [53, 231] on p "Se calcula con la fórmula Q = VI sen(φ)." at bounding box center [61, 232] width 89 height 3
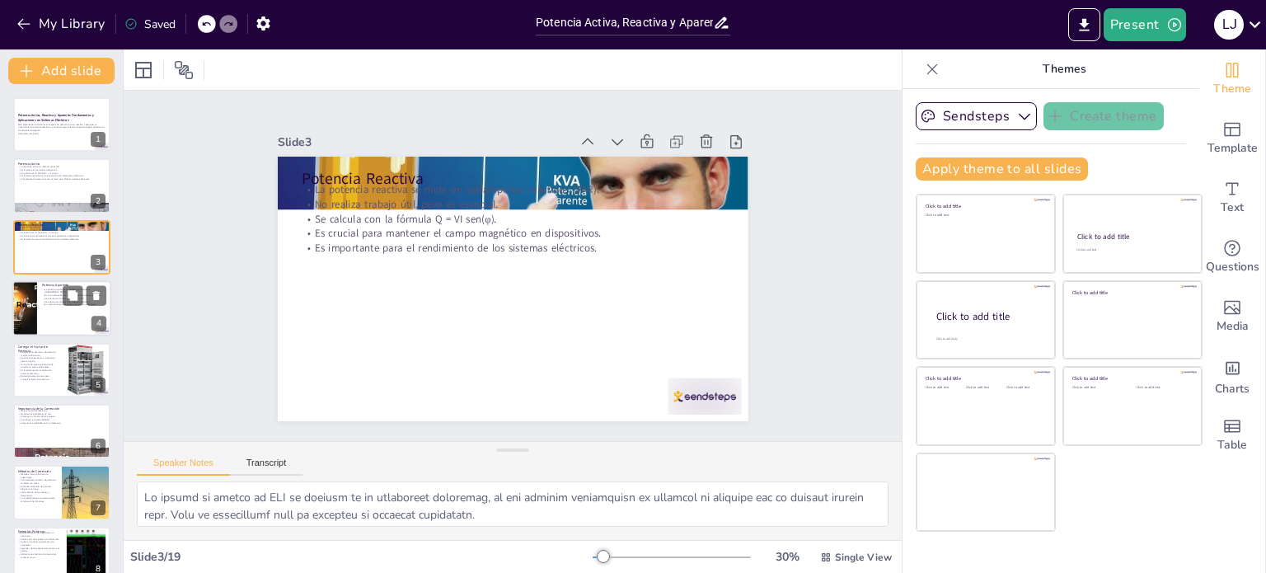
click at [41, 314] on div at bounding box center [61, 308] width 99 height 56
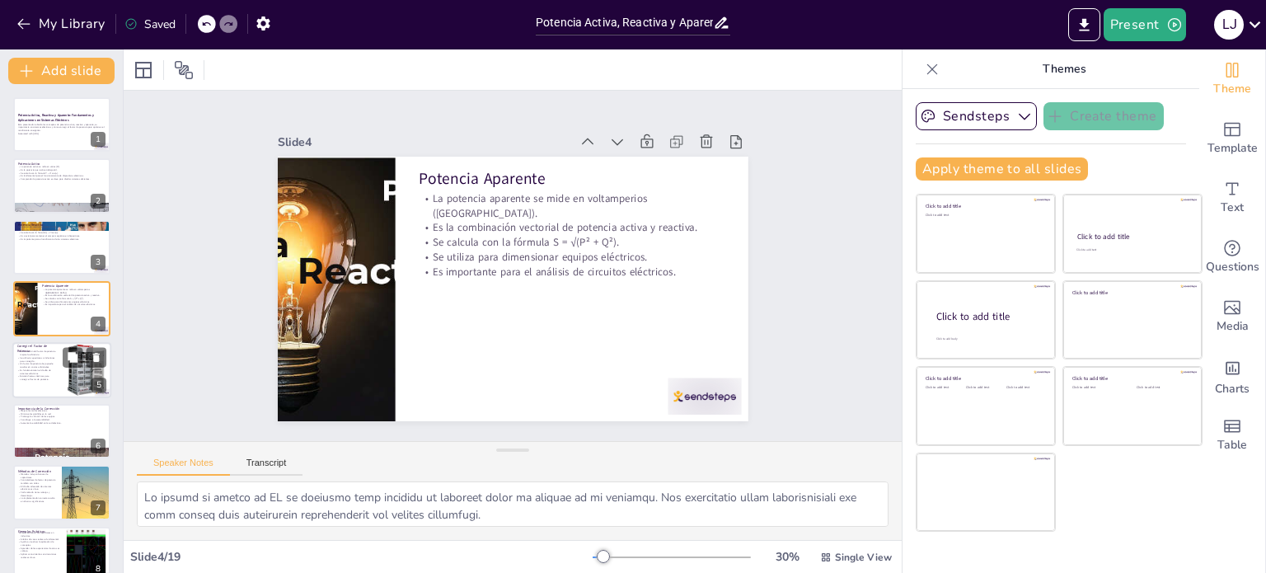
click at [46, 372] on p "Es fundamental en el diseño de sistemas eléctricos." at bounding box center [37, 372] width 40 height 6
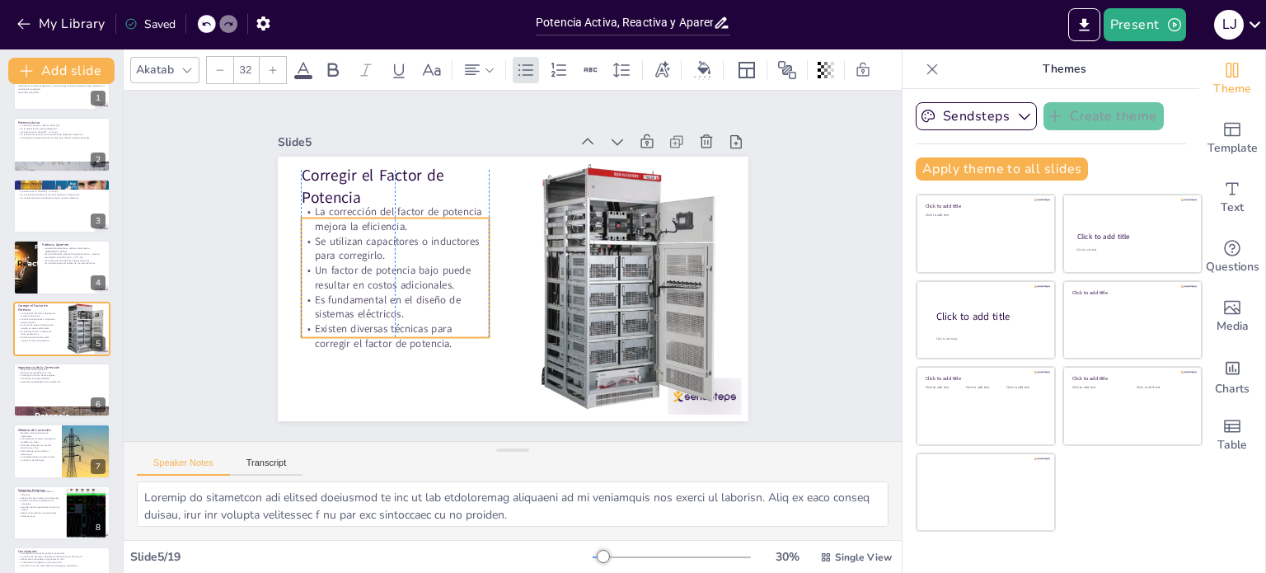
drag, startPoint x: 352, startPoint y: 267, endPoint x: 358, endPoint y: 278, distance: 12.2
click at [358, 278] on p "Un factor de potencia bajo puede resultar en costos adicionales." at bounding box center [394, 265] width 190 height 49
click at [59, 197] on p "Es importante para el rendimiento de los sistemas eléctricos." at bounding box center [61, 197] width 87 height 3
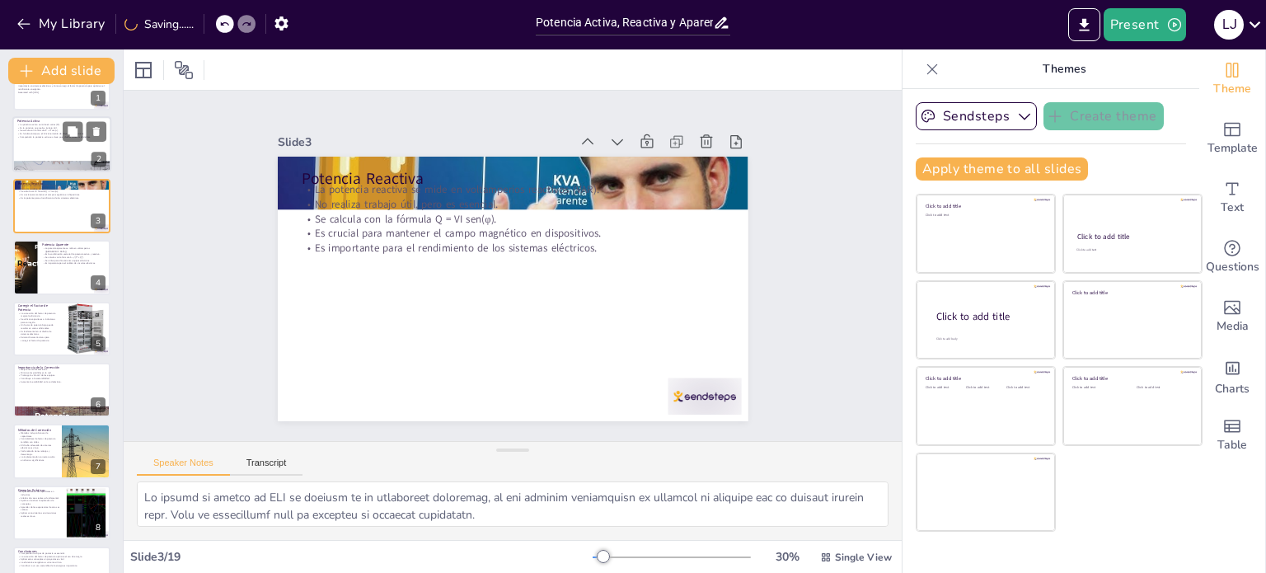
scroll to position [0, 0]
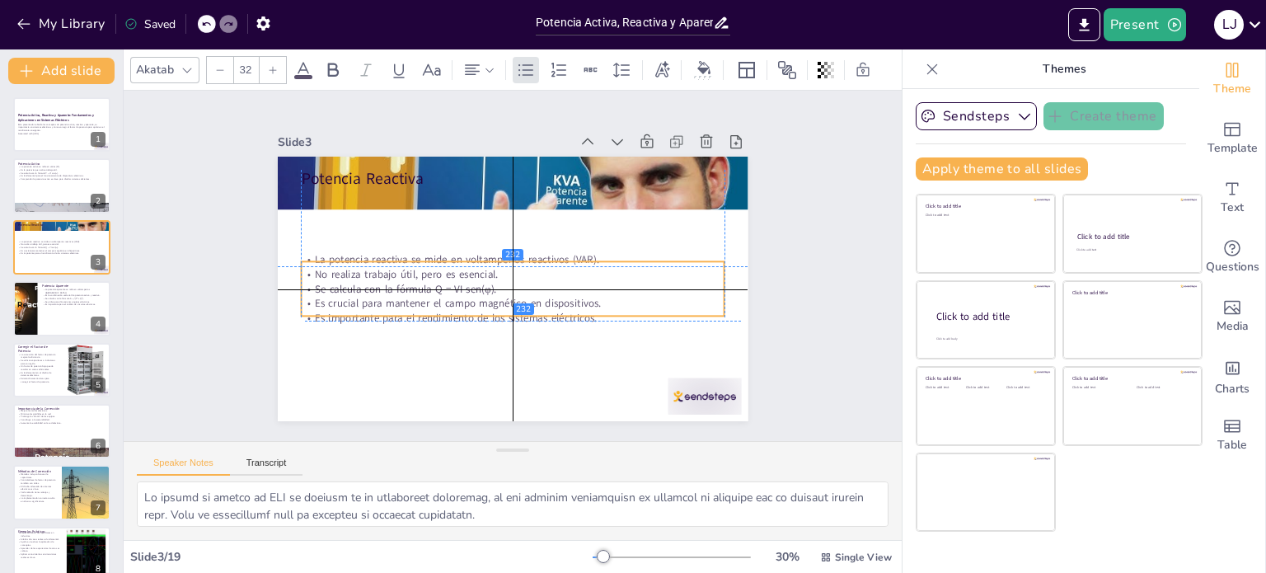
drag, startPoint x: 389, startPoint y: 214, endPoint x: 393, endPoint y: 285, distance: 71.8
click at [393, 285] on p "Se calcula con la fórmula Q = VI sen(φ)." at bounding box center [507, 288] width 417 height 102
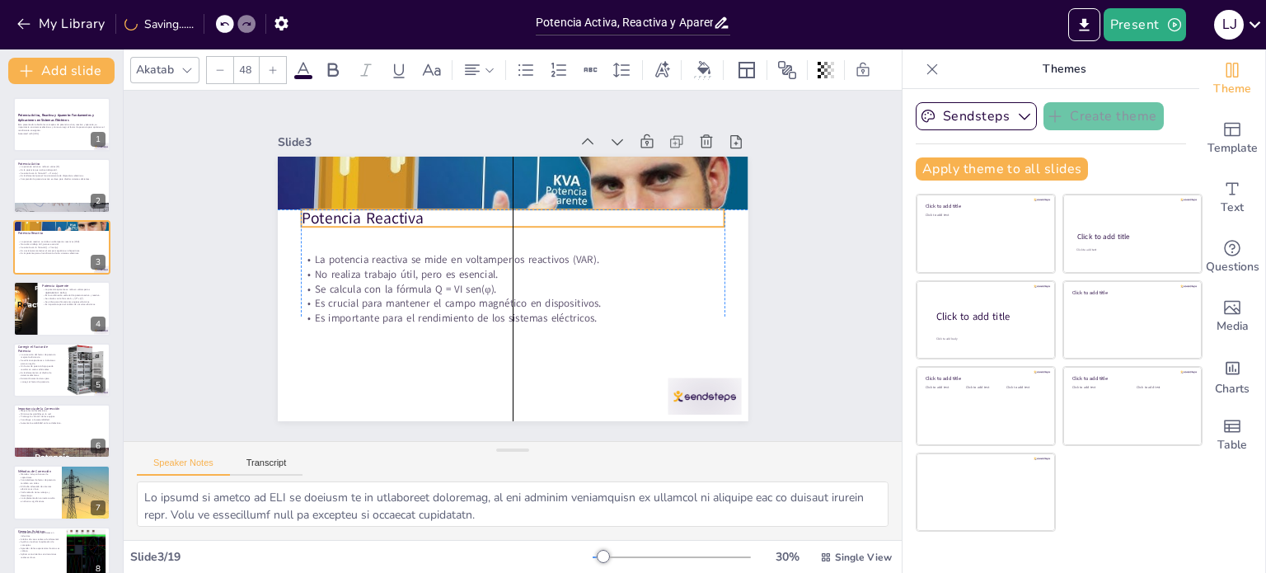
drag, startPoint x: 338, startPoint y: 167, endPoint x: 338, endPoint y: 209, distance: 42.0
click at [338, 209] on p "Potencia Reactiva" at bounding box center [513, 219] width 424 height 22
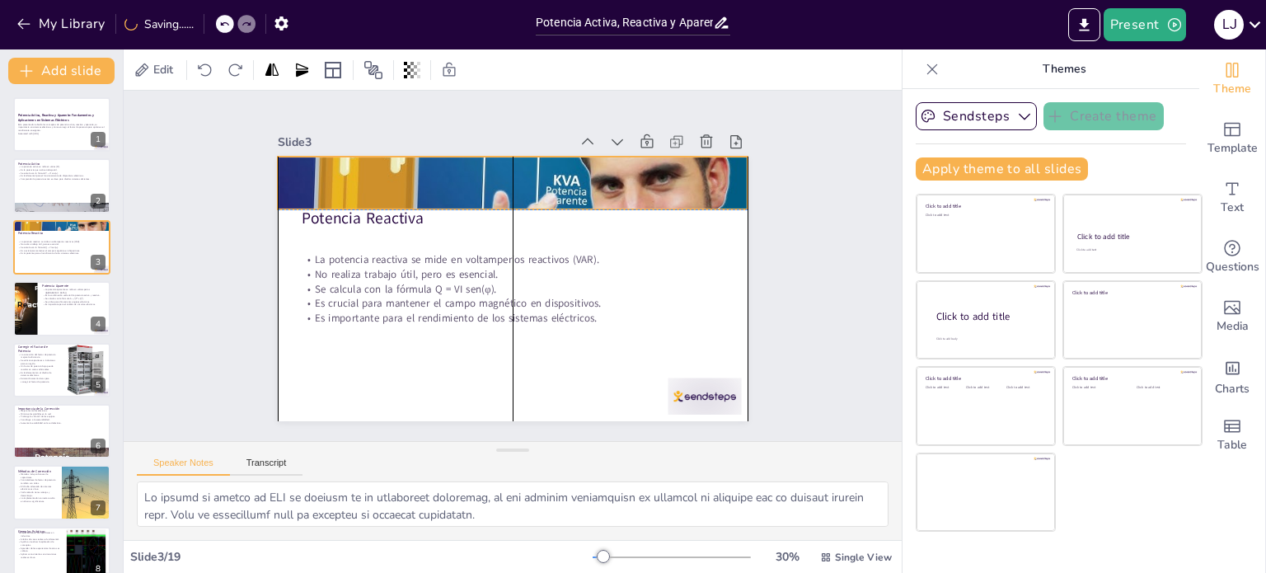
click at [352, 174] on div at bounding box center [522, 183] width 496 height 312
click at [359, 209] on div at bounding box center [513, 215] width 471 height 13
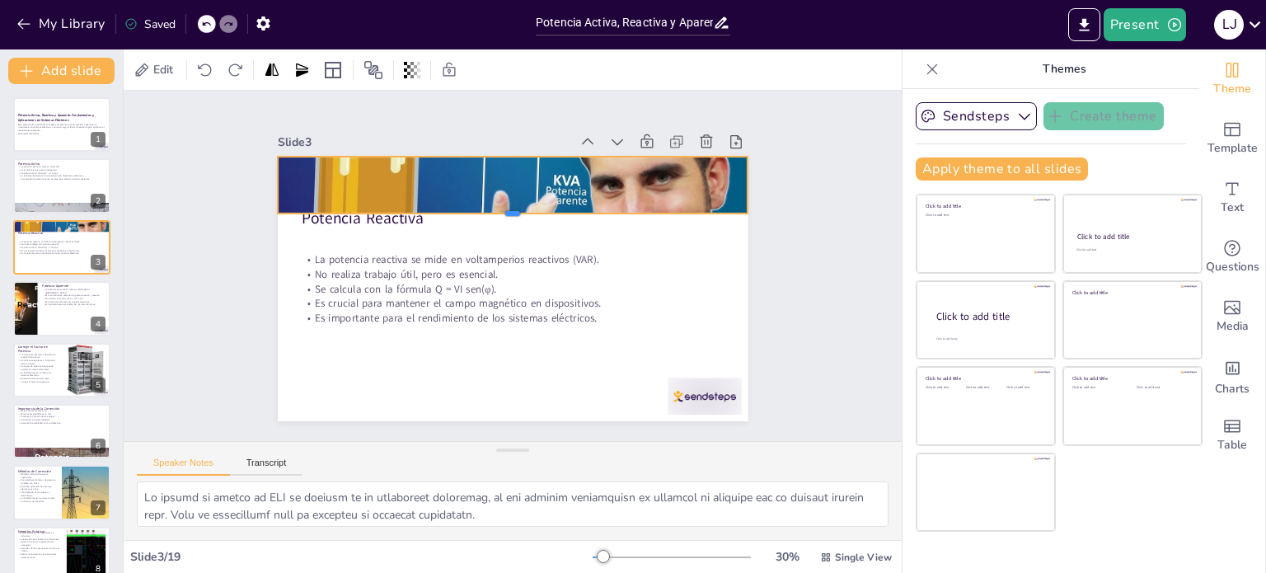
click at [394, 214] on div "Potencia Reactiva La potencia reactiva se mide en voltamperios reactivos (VAR).…" at bounding box center [508, 288] width 515 height 357
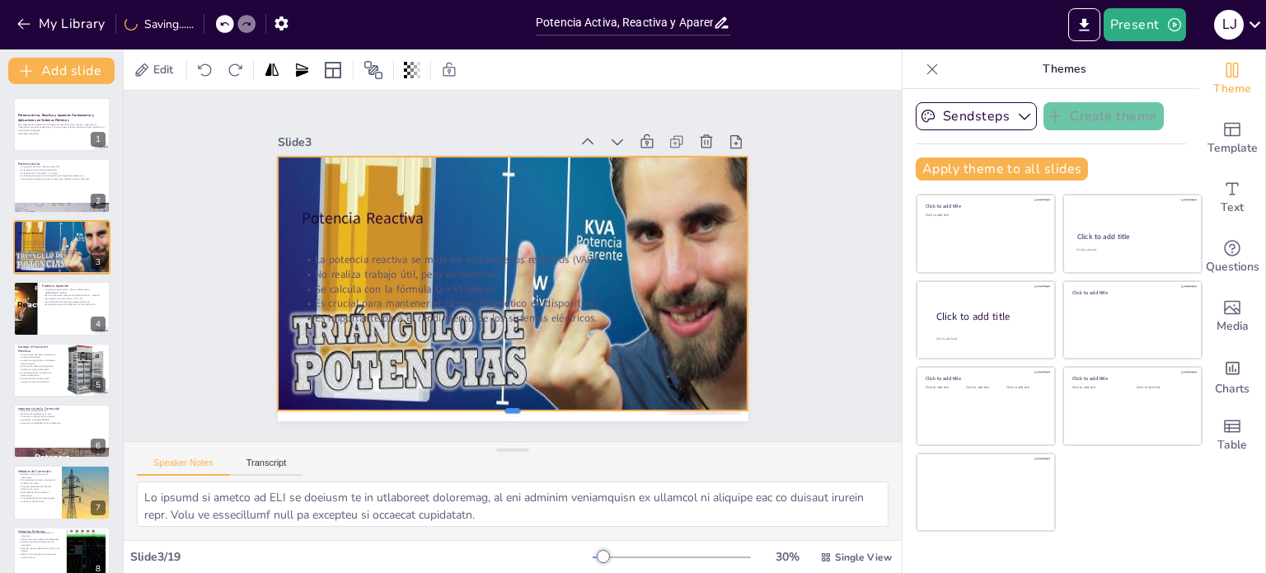
drag, startPoint x: 502, startPoint y: 207, endPoint x: 538, endPoint y: 404, distance: 200.2
click at [538, 411] on div at bounding box center [513, 417] width 471 height 13
click at [206, 65] on icon at bounding box center [205, 70] width 16 height 16
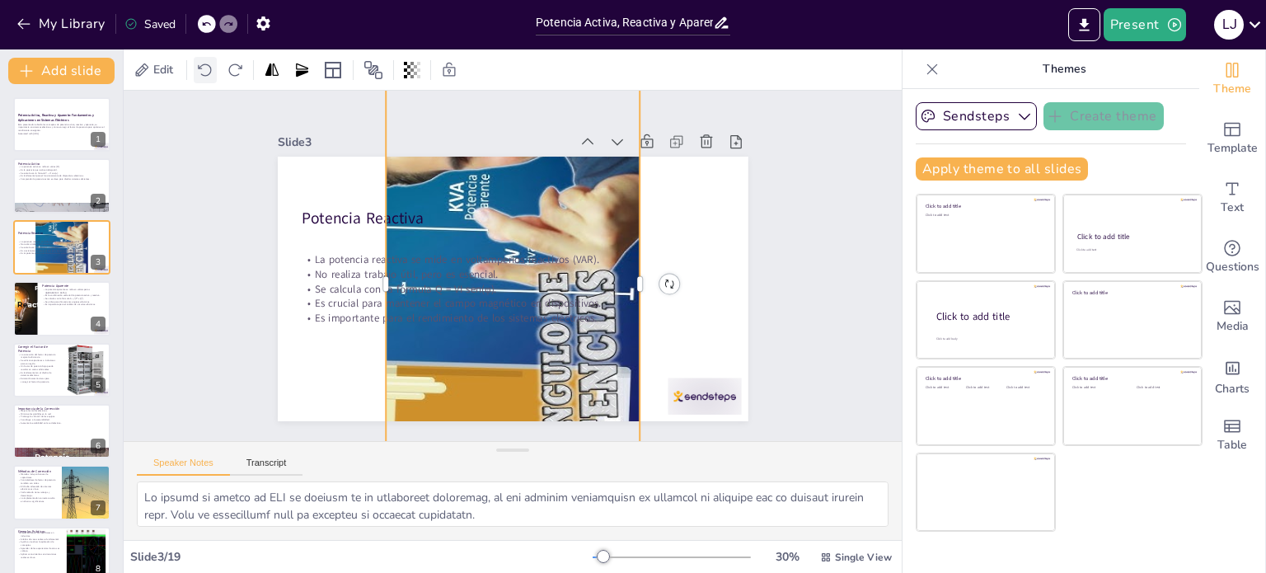
click at [206, 65] on icon at bounding box center [205, 70] width 16 height 16
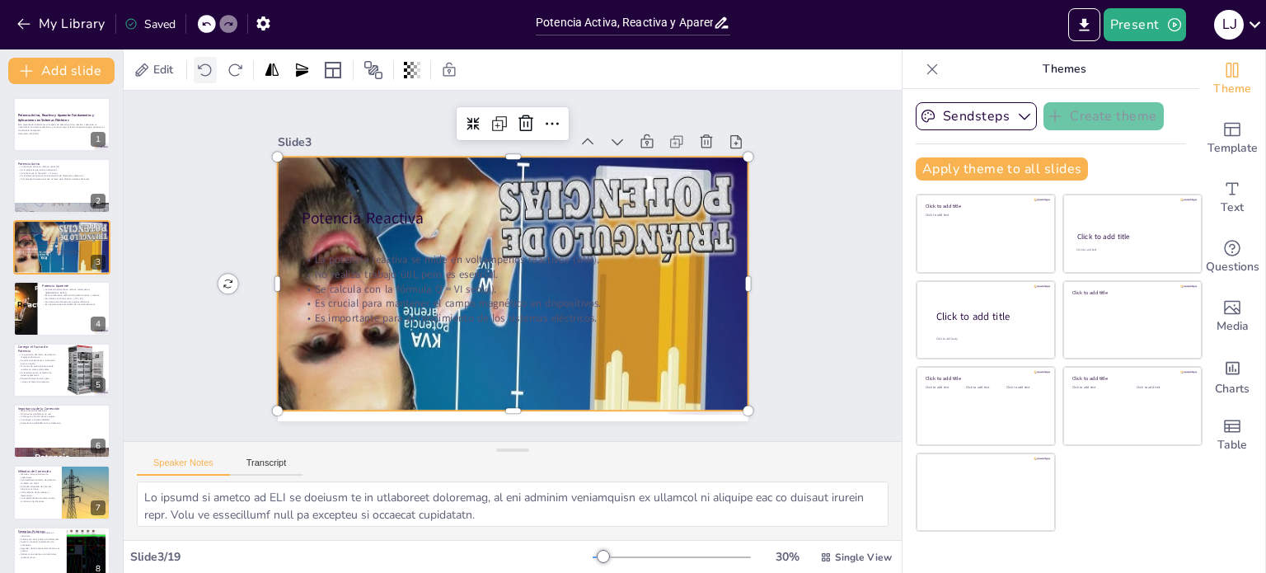
click at [206, 65] on icon at bounding box center [205, 70] width 16 height 16
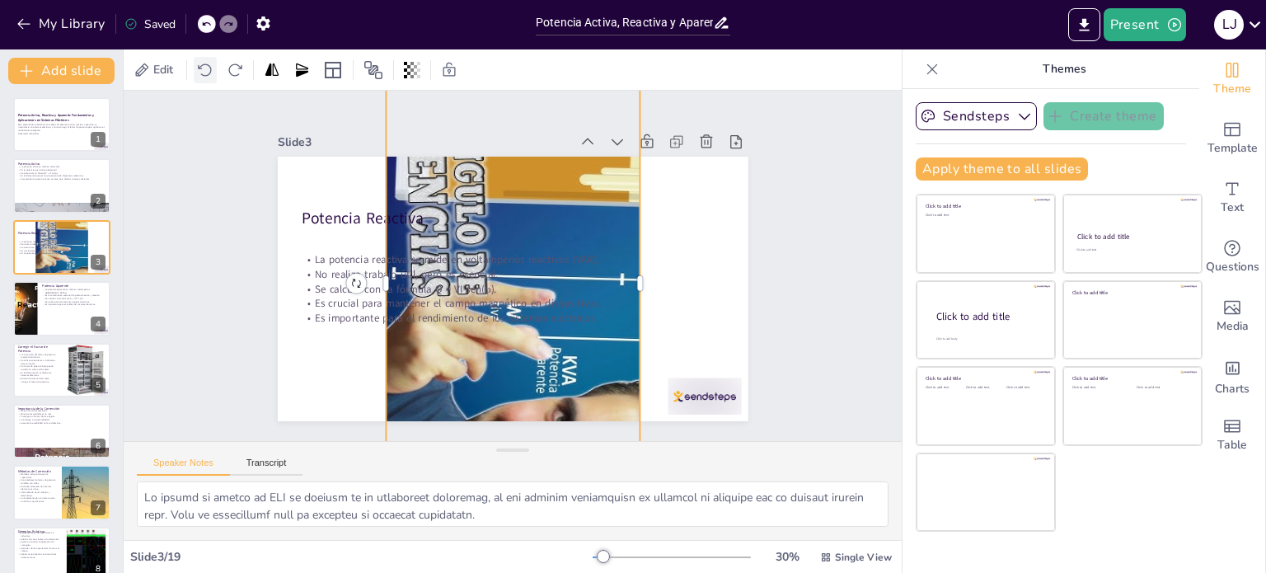
click at [206, 65] on icon at bounding box center [205, 70] width 16 height 16
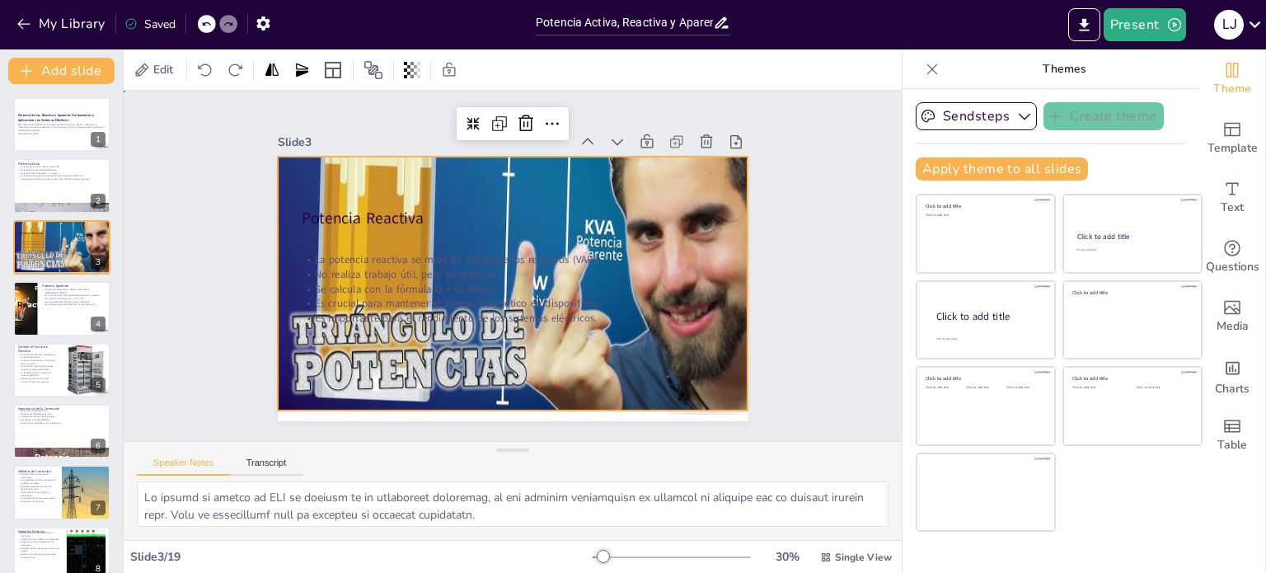
click at [812, 224] on div "Slide 1 Potencia Activa, Reactiva y Aparente: Fundamentos y Aplicaciones en Sis…" at bounding box center [513, 266] width 834 height 505
click at [580, 172] on div at bounding box center [543, 233] width 559 height 412
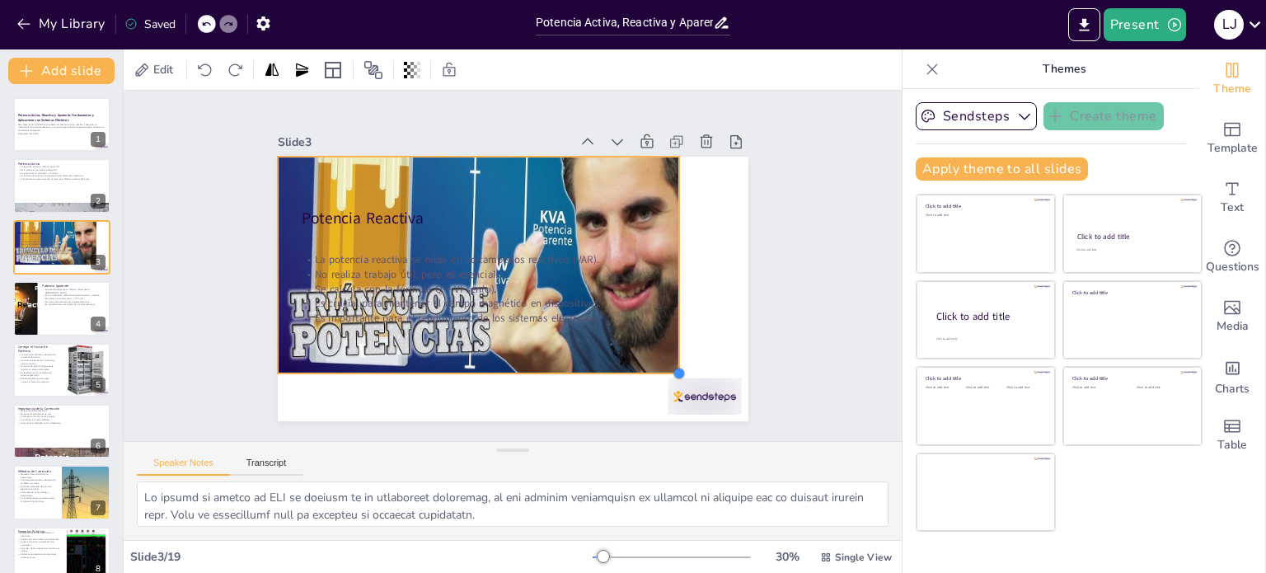
drag, startPoint x: 739, startPoint y: 402, endPoint x: 670, endPoint y: 312, distance: 113.0
click at [670, 312] on div "Potencia Reactiva La potencia reactiva se mide en voltamperios reactivos (VAR).…" at bounding box center [510, 289] width 496 height 312
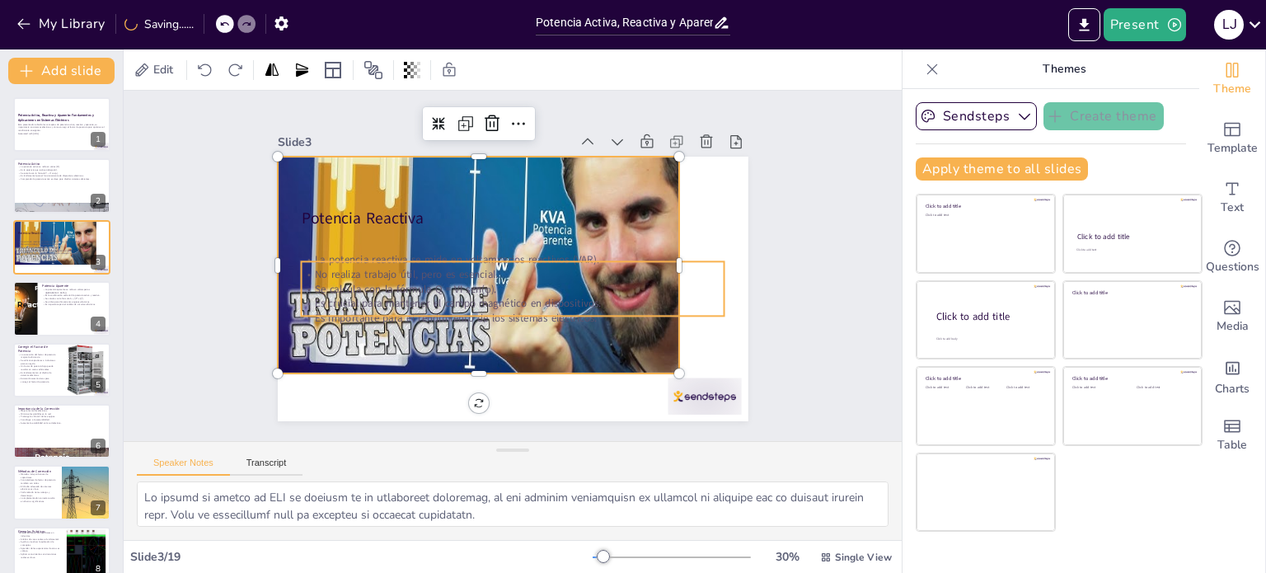
click at [664, 255] on p "La potencia reactiva se mide en voltamperios reactivos (VAR)." at bounding box center [513, 259] width 423 height 59
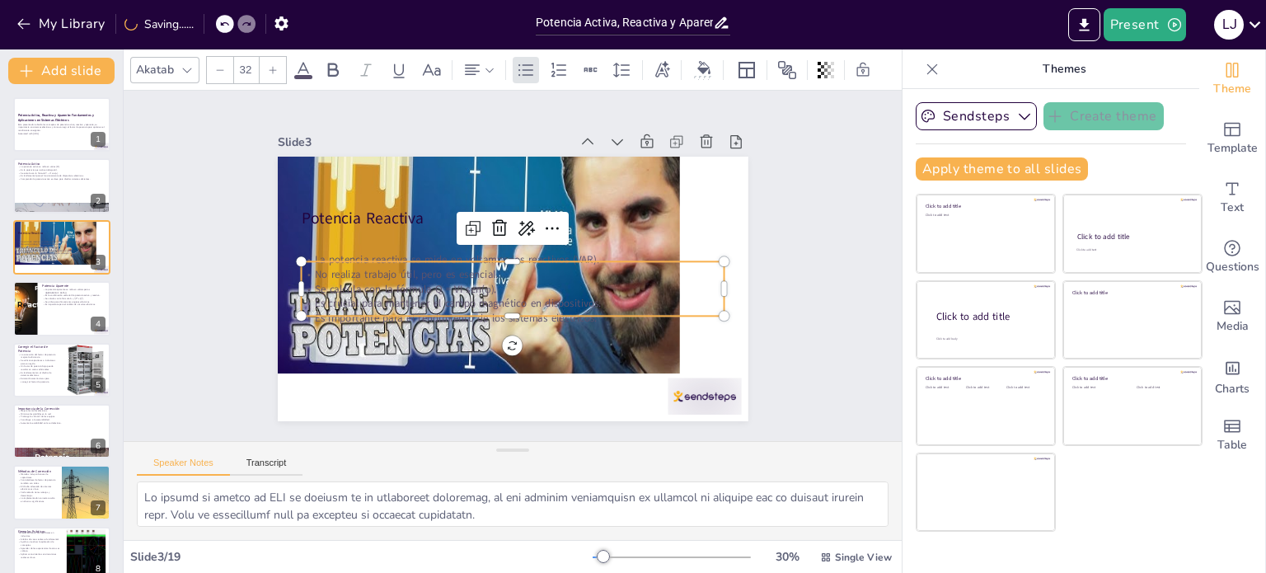
click at [665, 226] on div at bounding box center [506, 219] width 477 height 353
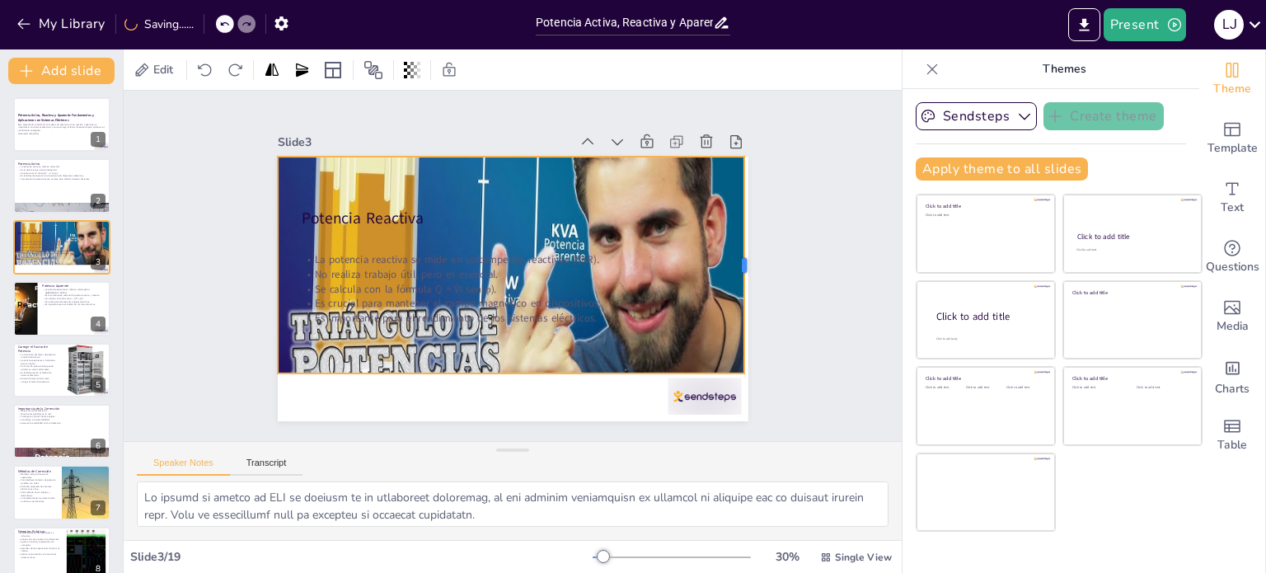
drag, startPoint x: 666, startPoint y: 263, endPoint x: 731, endPoint y: 261, distance: 65.2
click at [731, 261] on div "Potencia Reactiva La potencia reactiva se mide en voltamperios reactivos (VAR).…" at bounding box center [511, 289] width 496 height 312
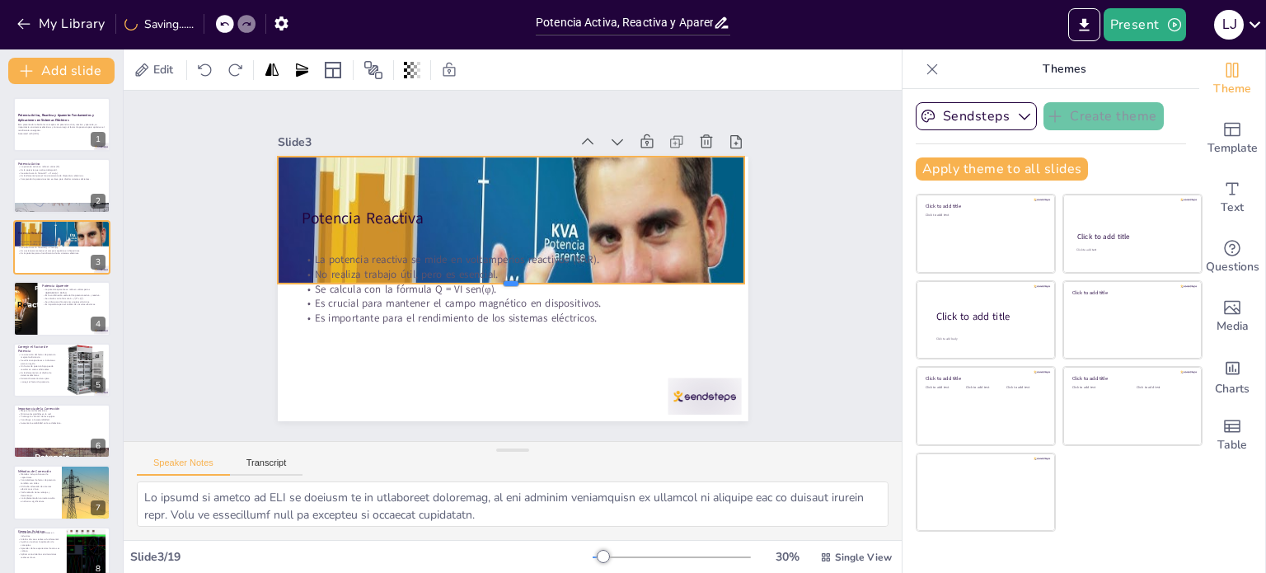
drag, startPoint x: 501, startPoint y: 368, endPoint x: 523, endPoint y: 279, distance: 91.6
click at [523, 279] on div at bounding box center [506, 290] width 460 height 110
drag, startPoint x: 501, startPoint y: 150, endPoint x: 514, endPoint y: 148, distance: 12.5
click at [514, 148] on div "Slide 3 Potencia Reactiva La potencia reactiva se mide en voltamperios reactivo…" at bounding box center [513, 275] width 471 height 291
drag, startPoint x: 606, startPoint y: 185, endPoint x: 607, endPoint y: 173, distance: 11.6
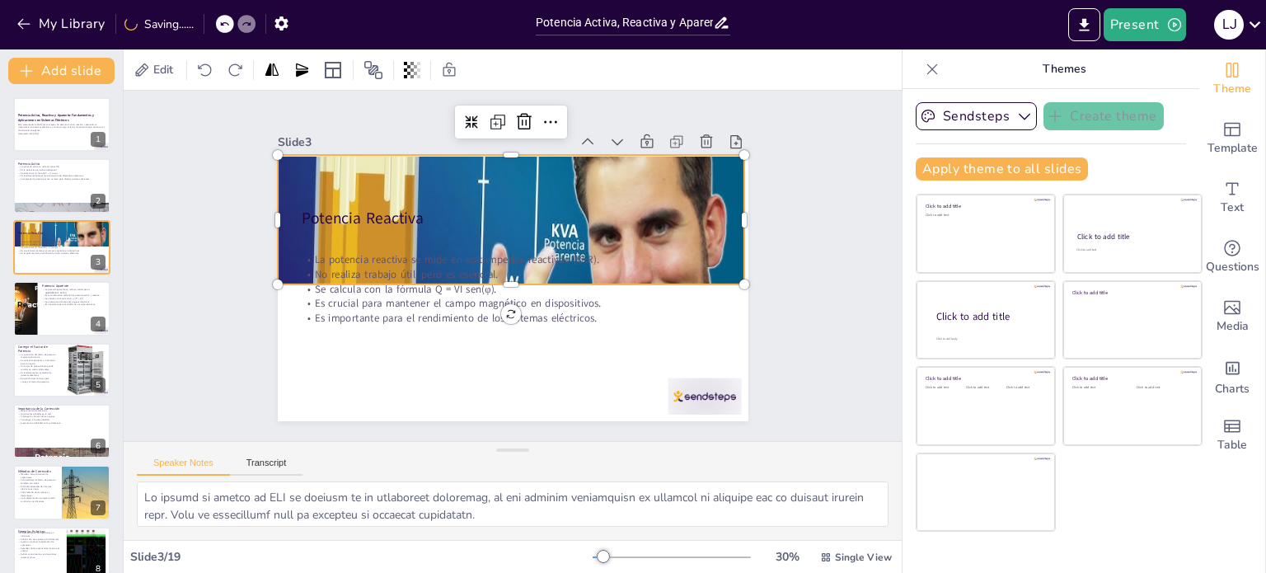
click at [607, 173] on div at bounding box center [518, 233] width 527 height 425
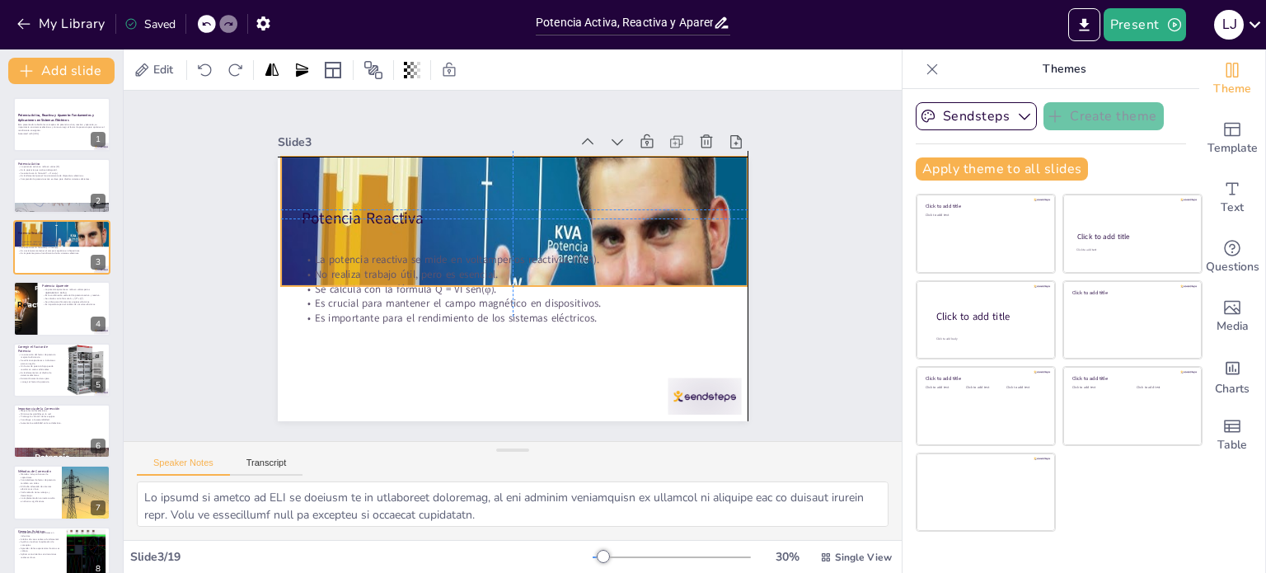
click at [590, 179] on div at bounding box center [520, 236] width 527 height 425
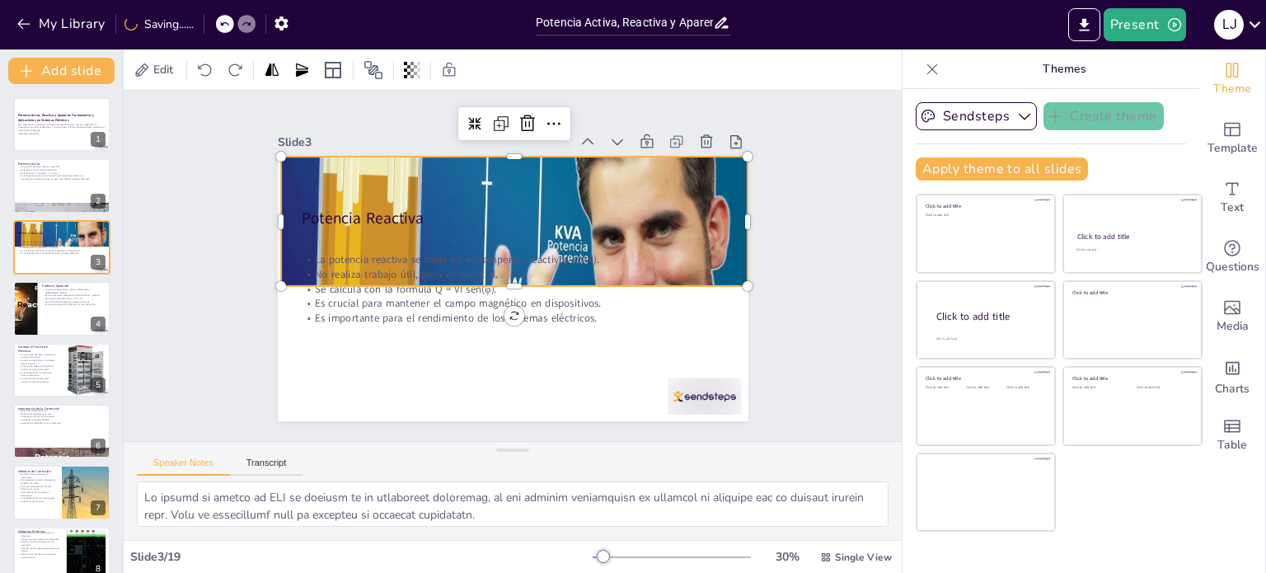
click at [818, 226] on div "Slide 1 Potencia Activa, Reactiva y Aparente: Fundamentos y Aplicaciones en Sis…" at bounding box center [512, 266] width 810 height 430
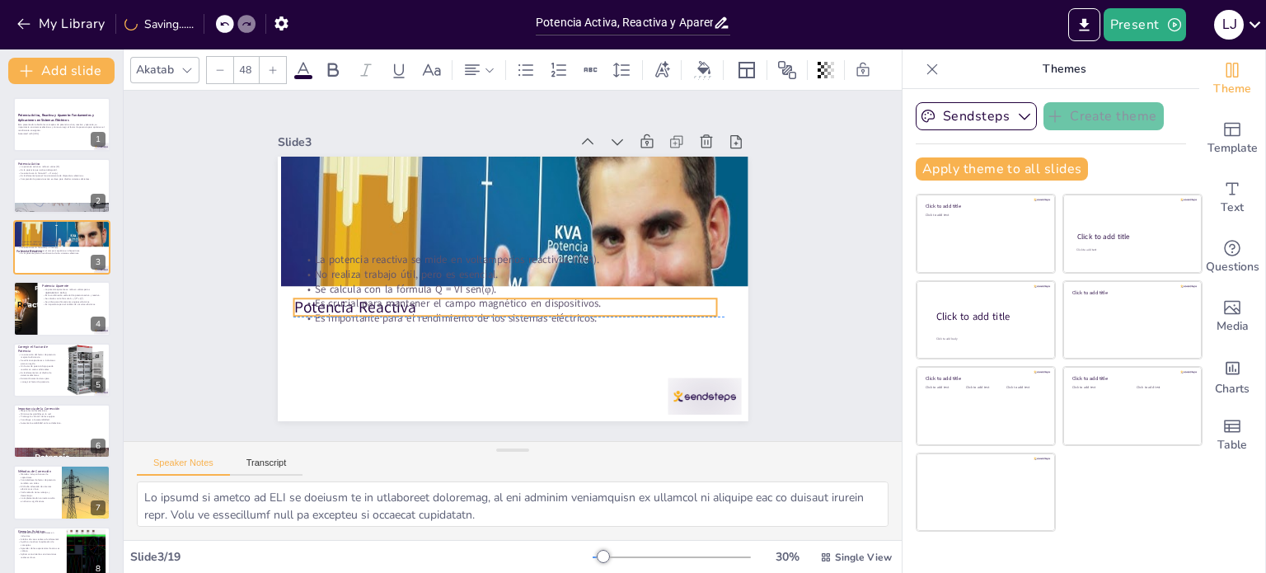
drag, startPoint x: 417, startPoint y: 216, endPoint x: 410, endPoint y: 306, distance: 90.2
click at [410, 209] on div "Potencia Reactiva La potencia reactiva se mide en voltamperios reactivos (VAR).…" at bounding box center [536, 159] width 460 height 98
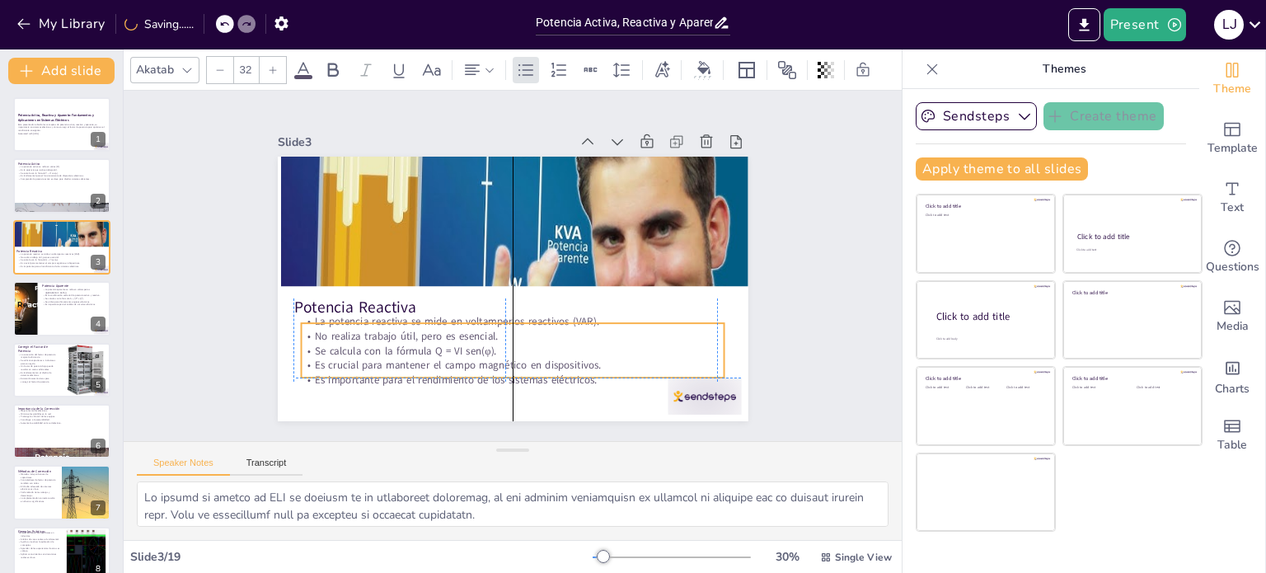
drag, startPoint x: 406, startPoint y: 259, endPoint x: 401, endPoint y: 324, distance: 65.3
click at [401, 324] on div "La potencia reactiva se mide en voltamperios reactivos (VAR). No realiza trabaj…" at bounding box center [503, 350] width 429 height 117
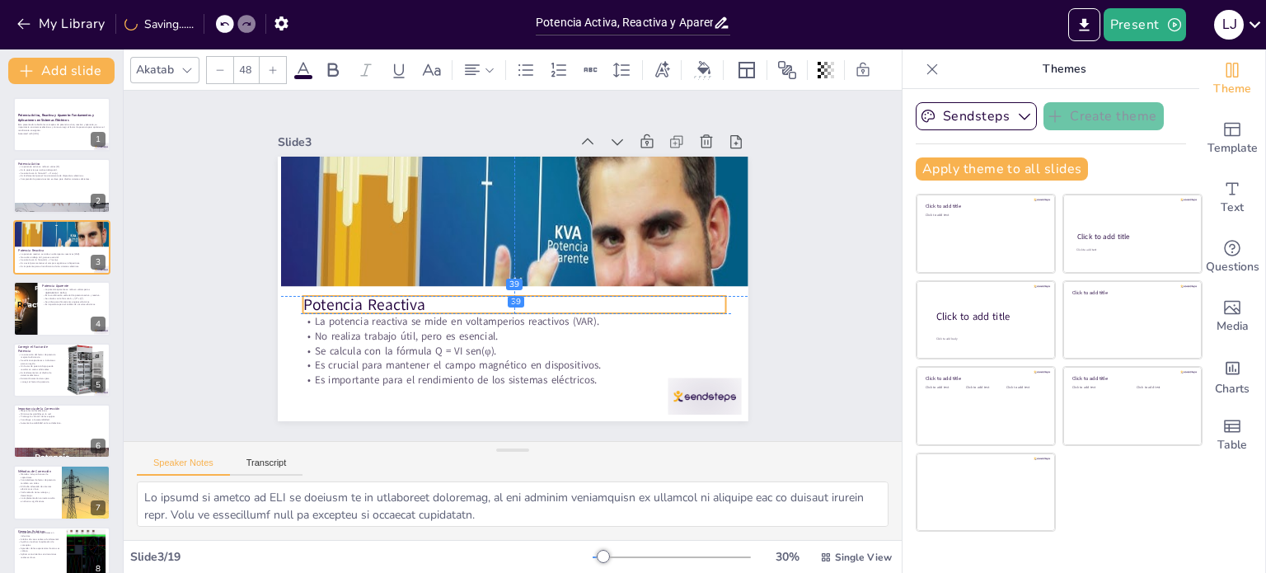
drag, startPoint x: 384, startPoint y: 300, endPoint x: 398, endPoint y: 298, distance: 14.2
click at [398, 298] on p "Potencia Reactiva" at bounding box center [510, 305] width 424 height 66
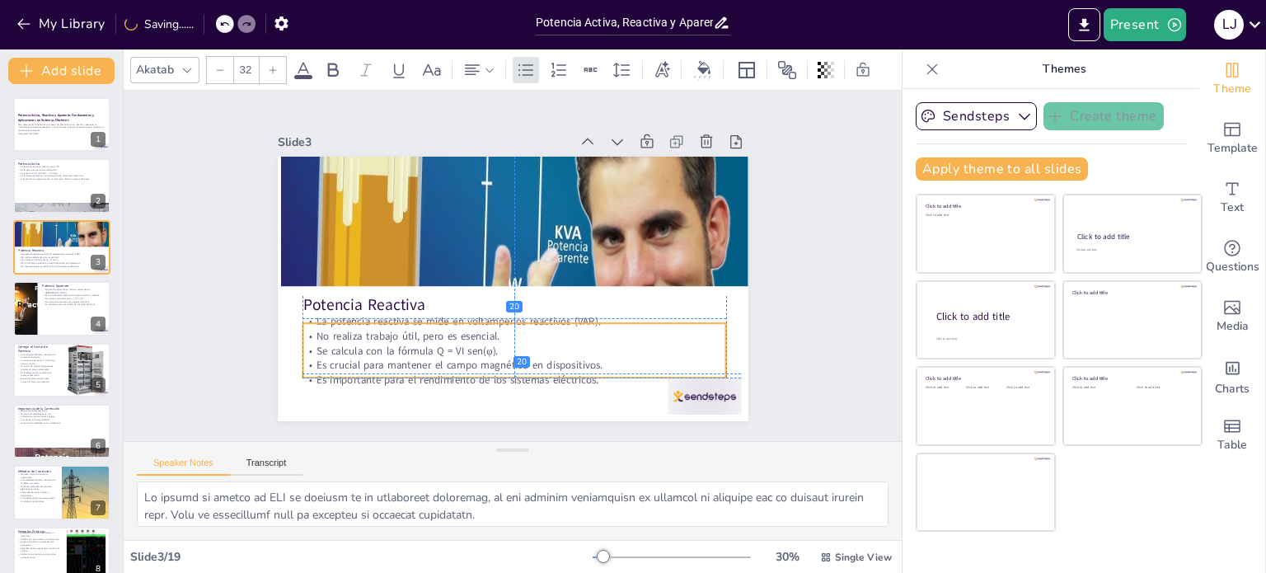
click at [411, 332] on p "No realiza trabajo útil, pero es esencial." at bounding box center [515, 336] width 424 height 15
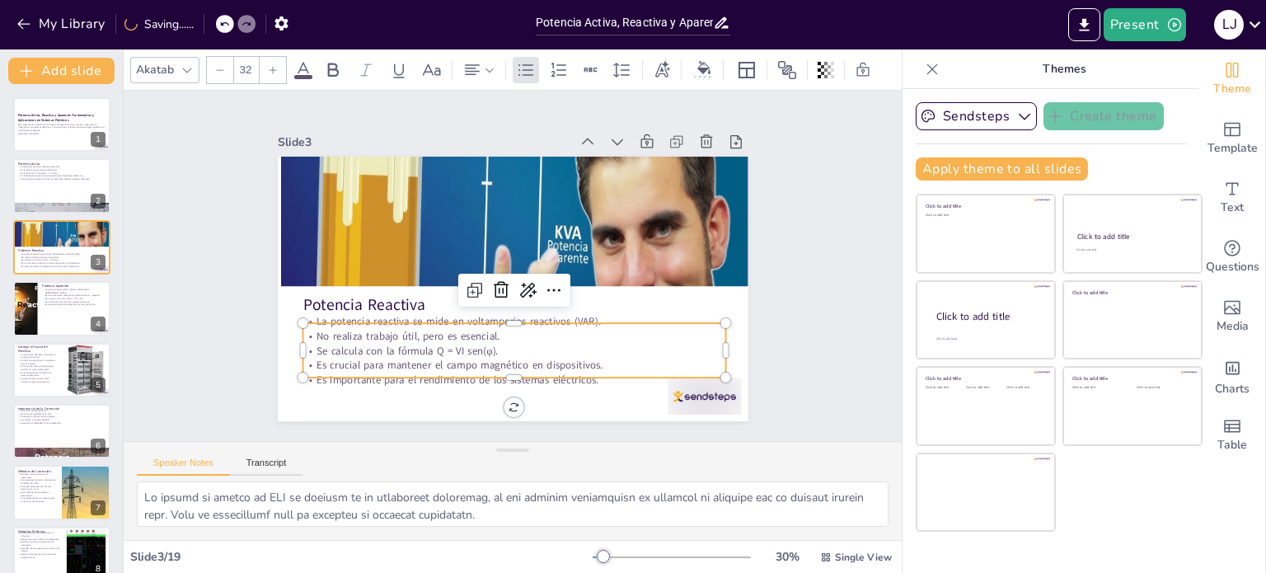
click at [770, 277] on div "Slide 1 Potencia Activa, Reactiva y Aparente: Fundamentos y Aplicaciones en Sis…" at bounding box center [513, 266] width 592 height 368
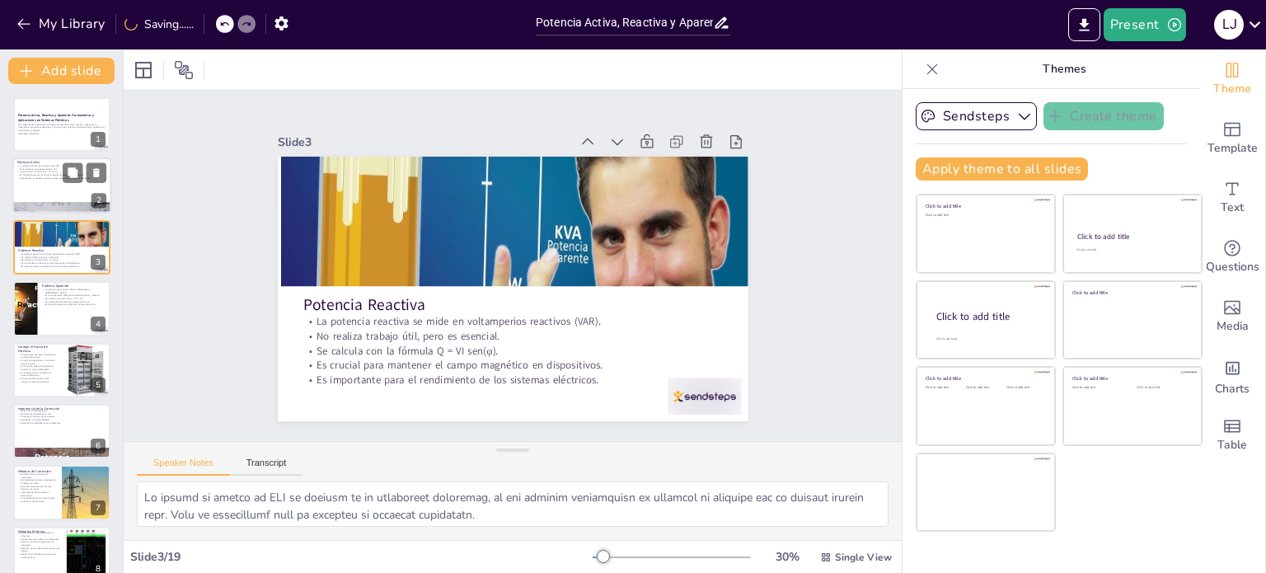
click at [37, 194] on div at bounding box center [61, 186] width 99 height 56
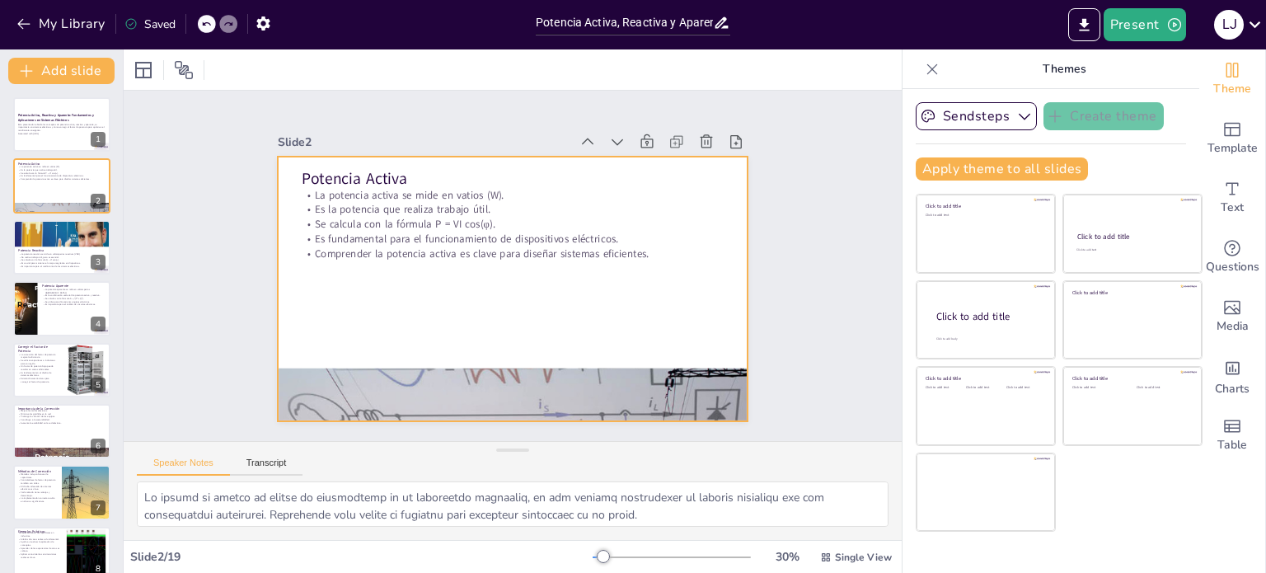
click at [509, 374] on div at bounding box center [499, 394] width 533 height 673
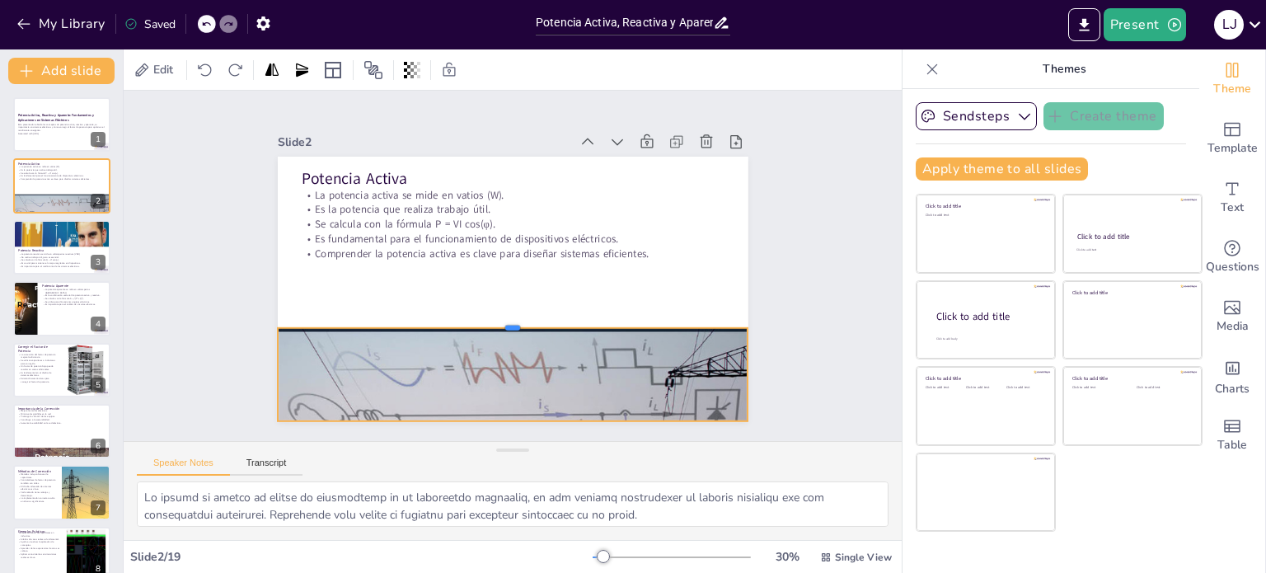
drag, startPoint x: 501, startPoint y: 359, endPoint x: 543, endPoint y: 319, distance: 57.7
click at [543, 319] on div at bounding box center [501, 320] width 463 height 110
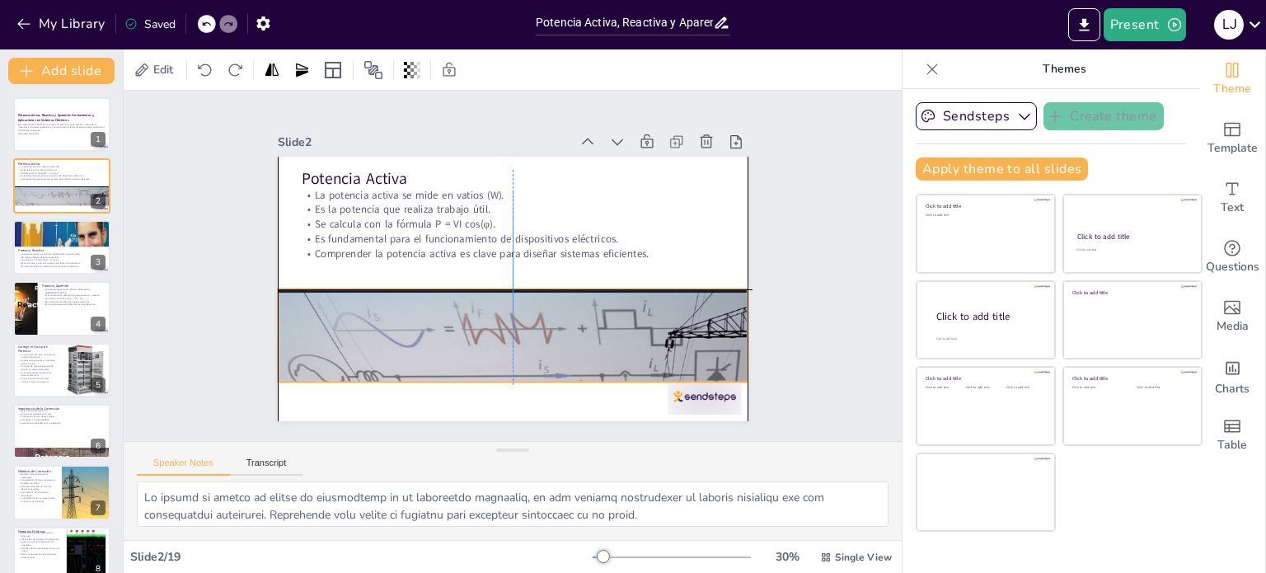
drag, startPoint x: 552, startPoint y: 364, endPoint x: 557, endPoint y: 317, distance: 48.2
click at [557, 317] on div at bounding box center [503, 355] width 533 height 673
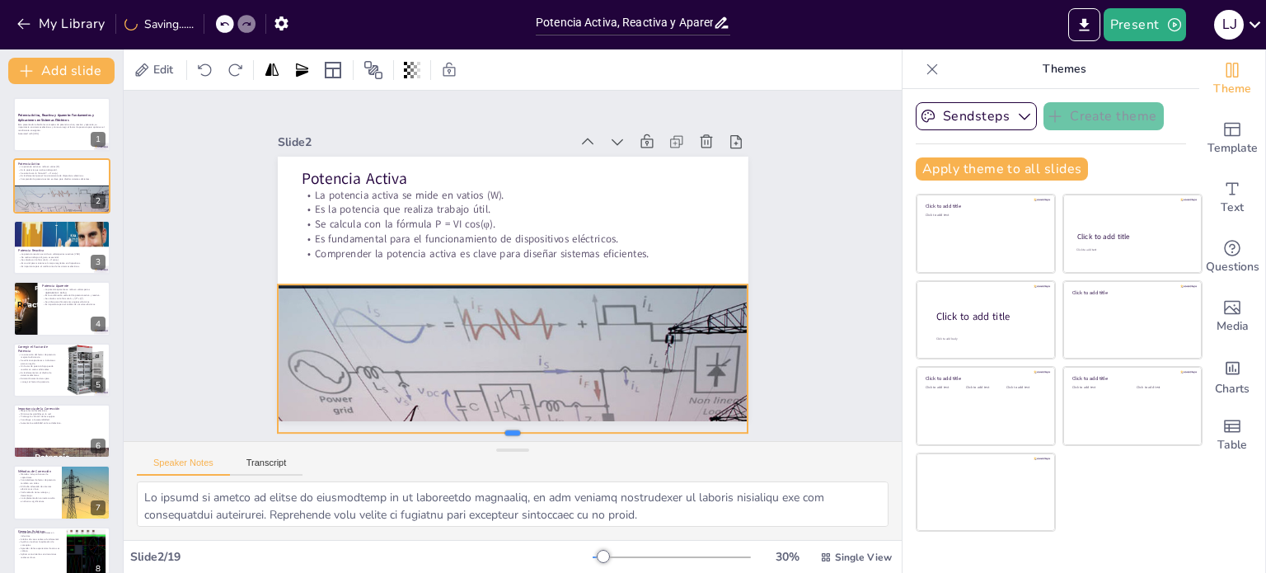
drag, startPoint x: 501, startPoint y: 376, endPoint x: 501, endPoint y: 431, distance: 55.2
click at [501, 431] on div "Slide 1 Potencia Activa, Reactiva y Aparente: Fundamentos y Aplicaciones en Sis…" at bounding box center [512, 266] width 810 height 430
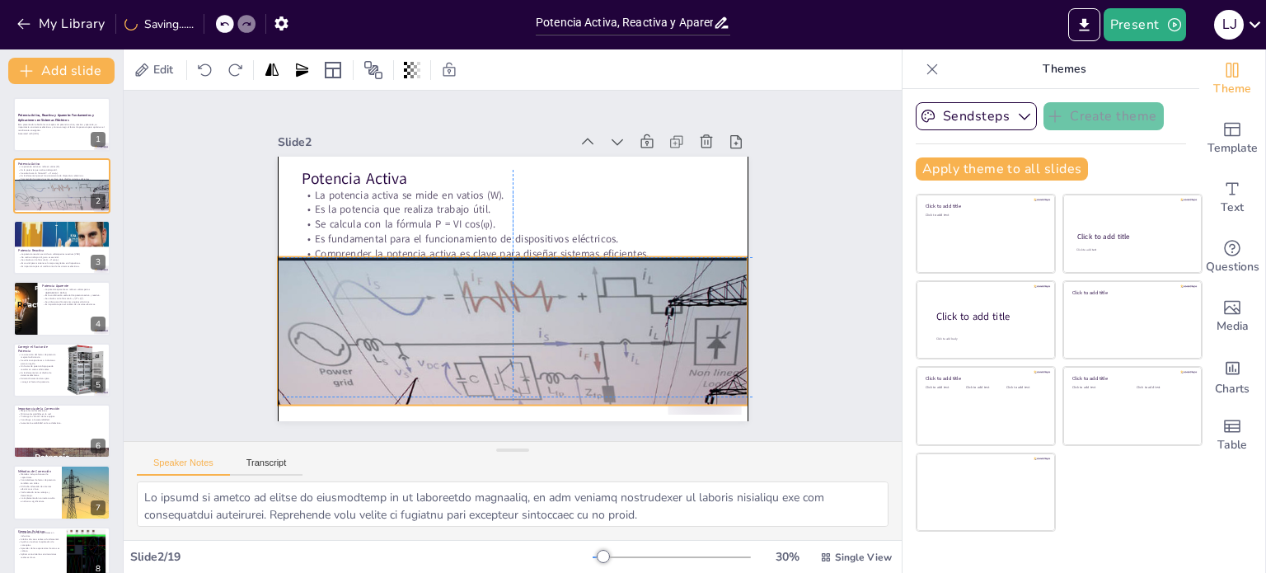
drag, startPoint x: 532, startPoint y: 313, endPoint x: 482, endPoint y: 385, distance: 87.1
click at [532, 308] on div at bounding box center [506, 323] width 533 height 673
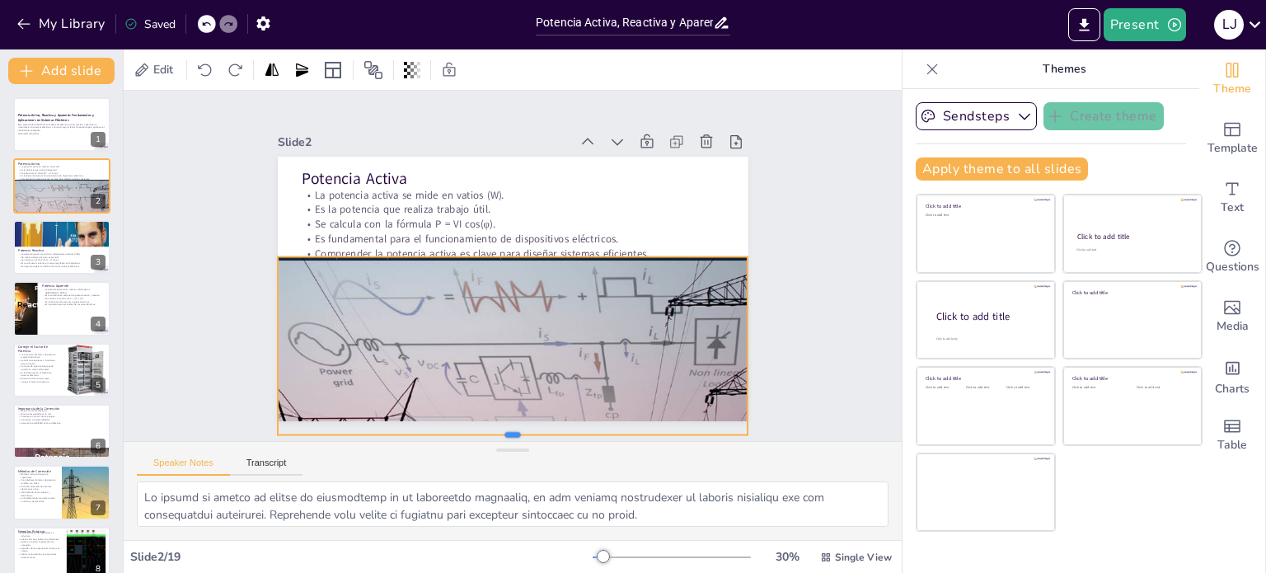
drag, startPoint x: 492, startPoint y: 400, endPoint x: 498, endPoint y: 430, distance: 30.2
click at [498, 430] on div "Slide 1 Potencia Activa, Reactiva y Aparente: Fundamentos y Aplicaciones en Sis…" at bounding box center [512, 266] width 810 height 430
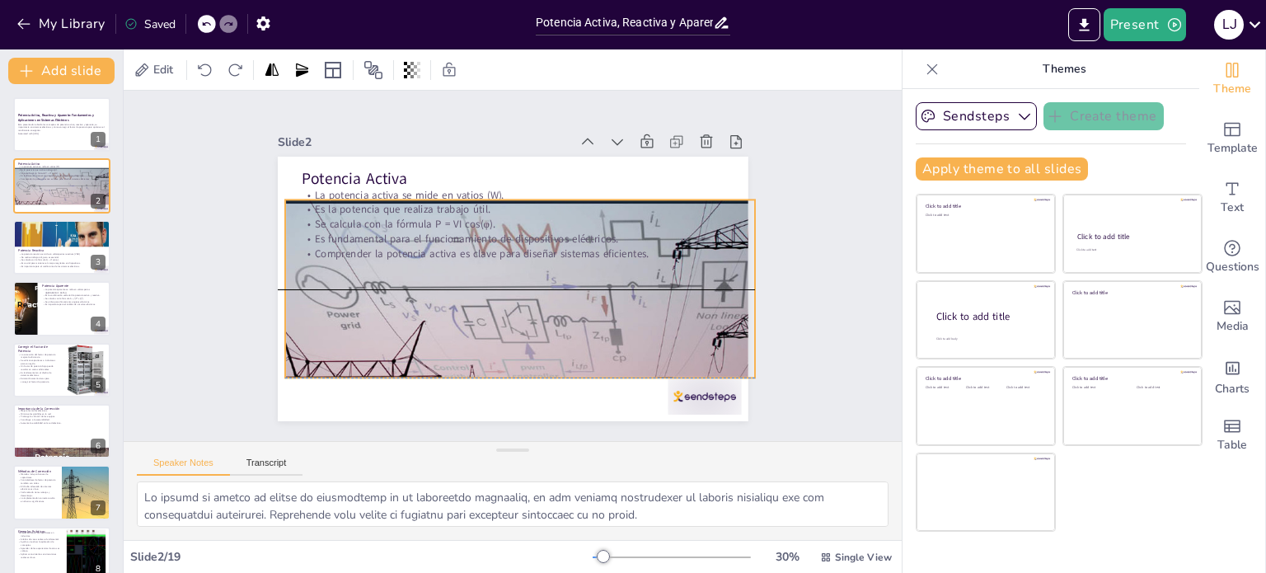
drag, startPoint x: 512, startPoint y: 324, endPoint x: 515, endPoint y: 286, distance: 38.1
click at [515, 286] on div at bounding box center [519, 267] width 533 height 673
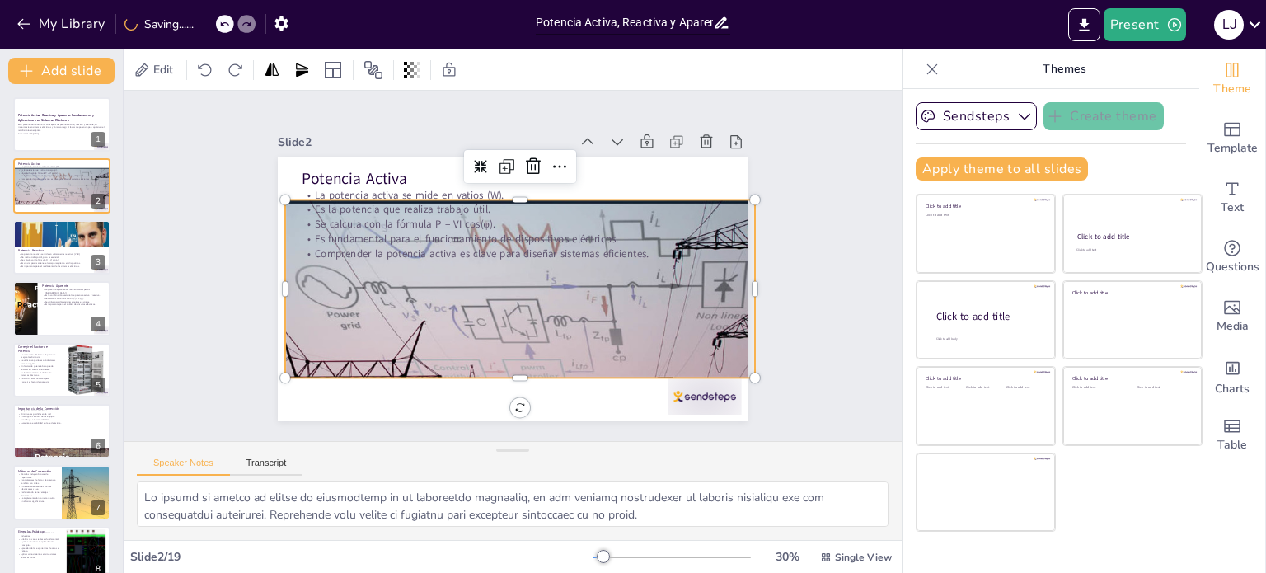
click at [509, 370] on div at bounding box center [520, 266] width 471 height 627
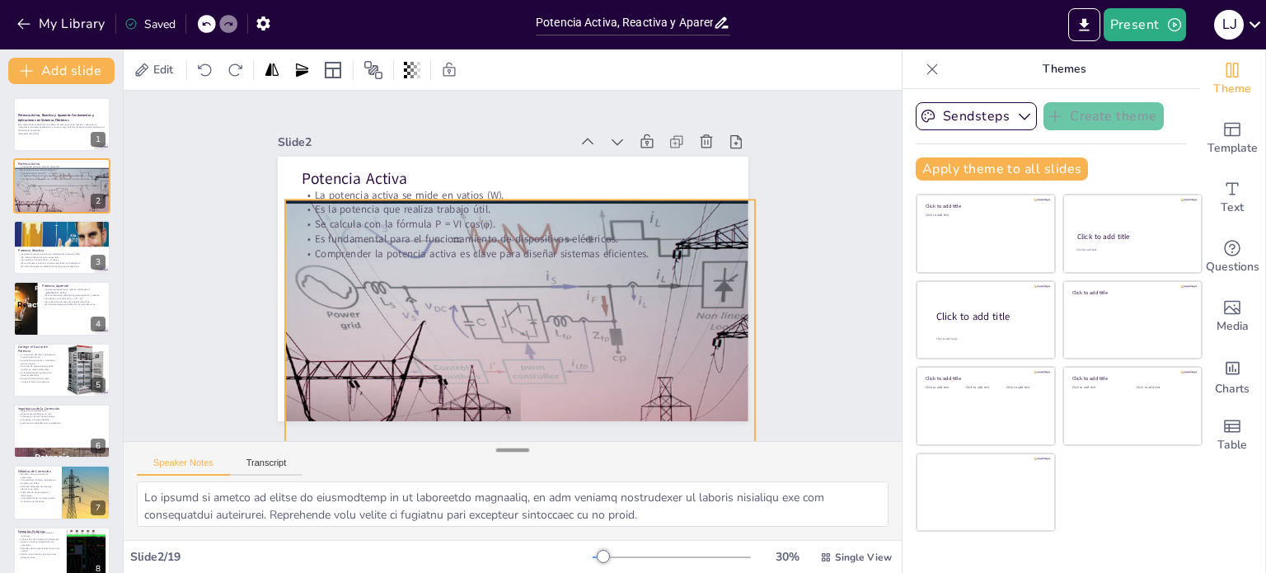
drag, startPoint x: 509, startPoint y: 372, endPoint x: 510, endPoint y: 446, distance: 74.2
click at [510, 446] on div "Slide 1 Potencia Activa, Reactiva y Aparente: Fundamentos y Aplicaciones en Sis…" at bounding box center [513, 315] width 778 height 449
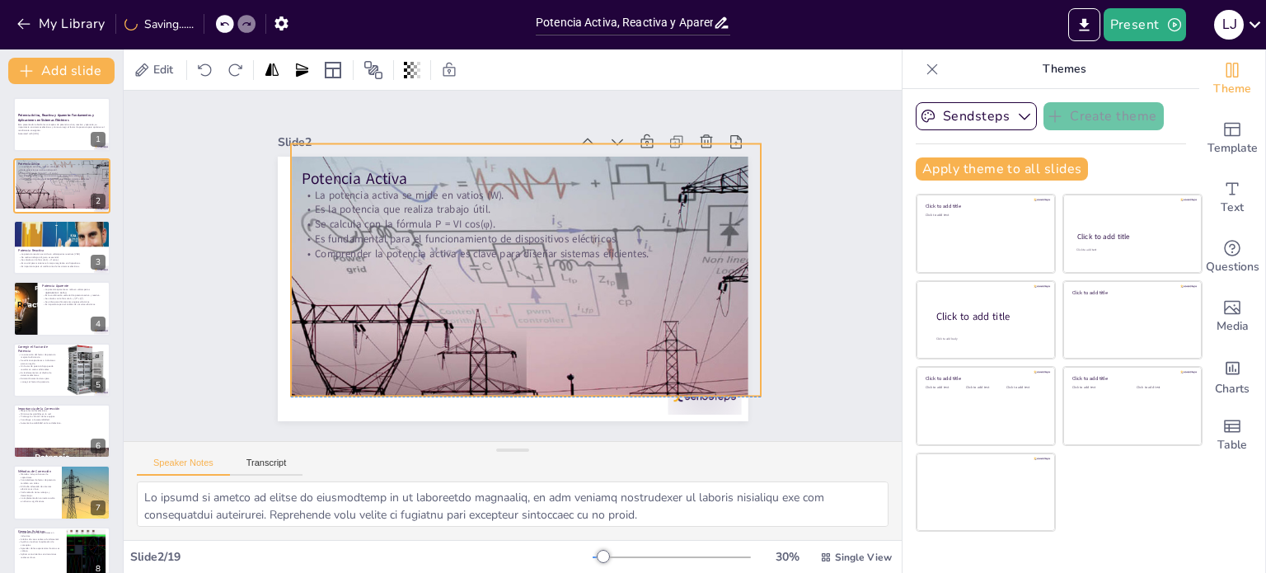
drag, startPoint x: 524, startPoint y: 317, endPoint x: 524, endPoint y: 299, distance: 18.1
click at [524, 299] on div at bounding box center [531, 212] width 533 height 673
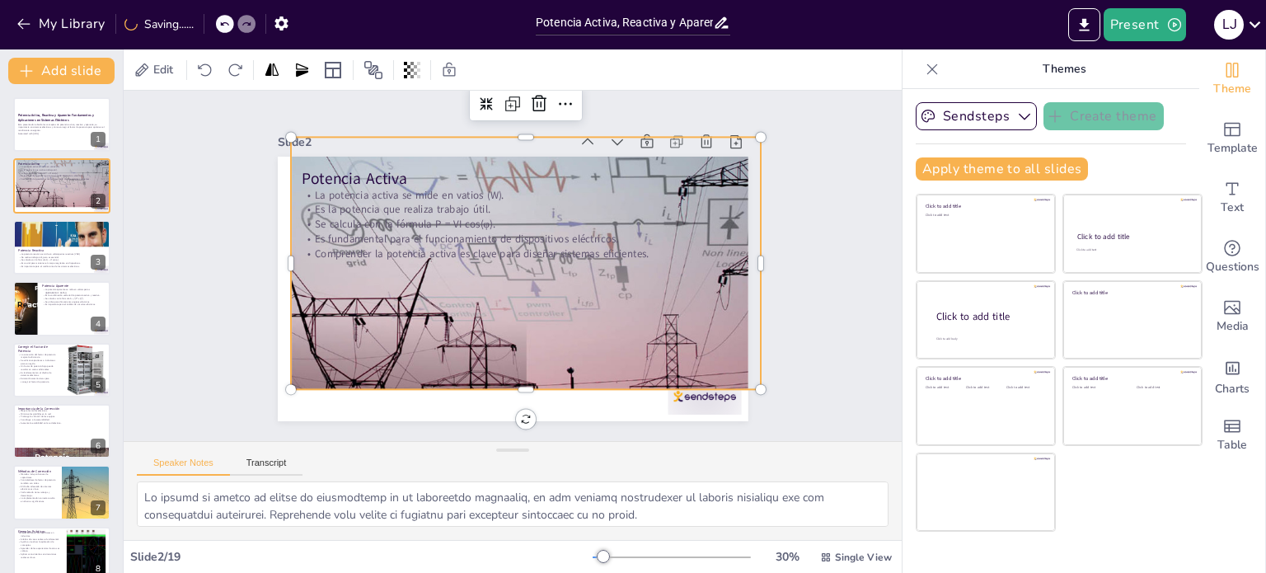
click at [514, 381] on div at bounding box center [531, 205] width 533 height 673
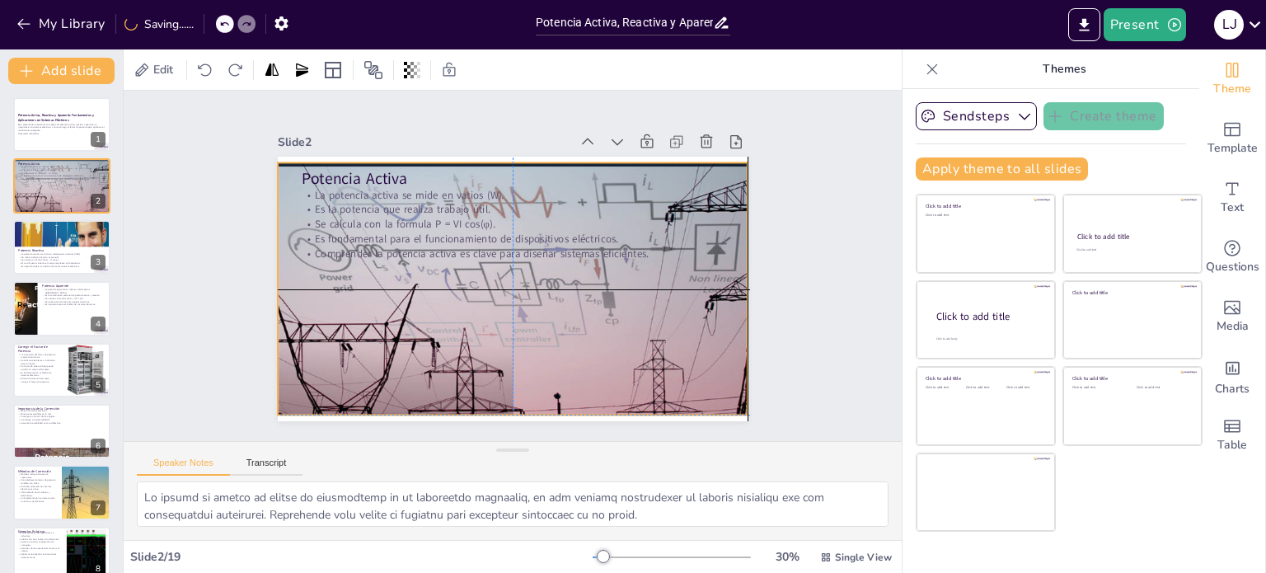
drag, startPoint x: 514, startPoint y: 387, endPoint x: 501, endPoint y: 401, distance: 19.2
click at [501, 401] on div at bounding box center [516, 230] width 533 height 673
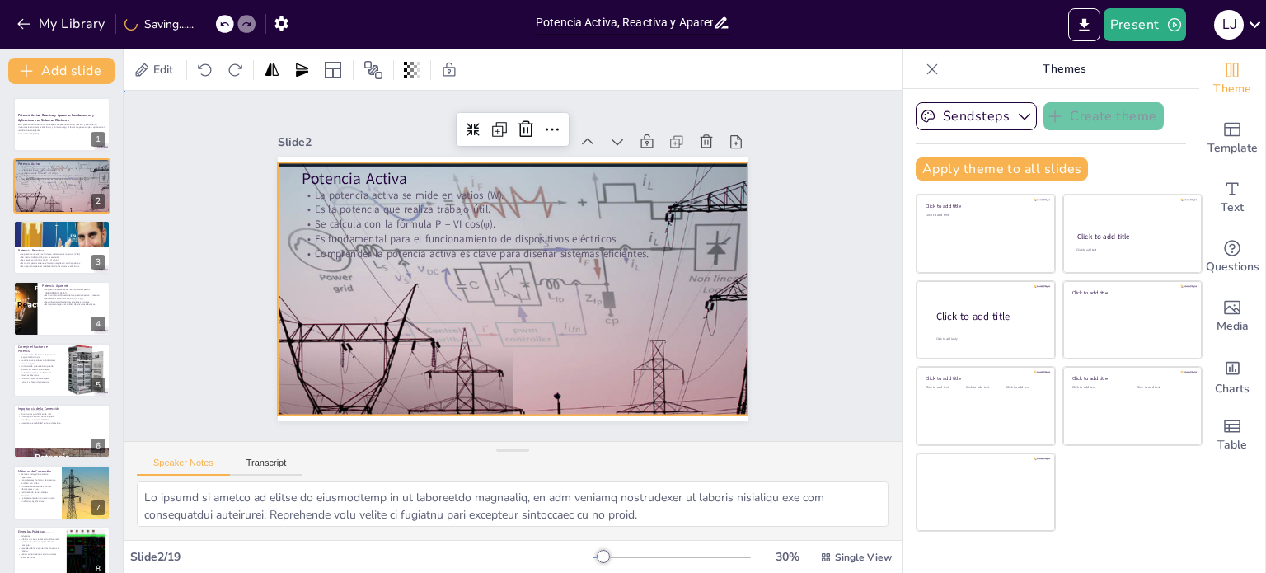
click at [794, 283] on div "Slide 1 Potencia Activa, Reactiva y Aparente: Fundamentos y Aplicaciones en Sis…" at bounding box center [512, 266] width 810 height 430
